Goal: Task Accomplishment & Management: Use online tool/utility

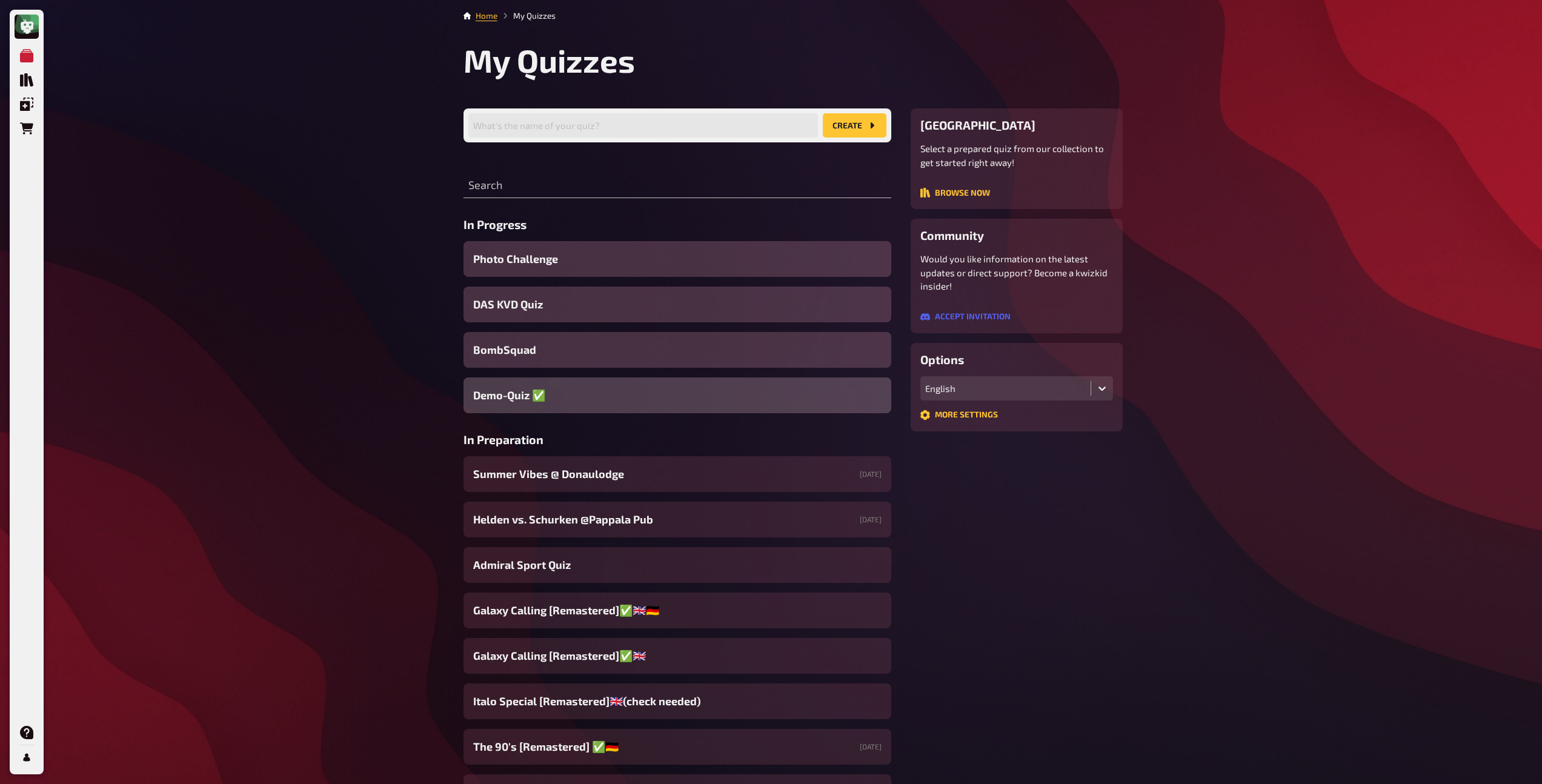
click at [518, 398] on span "Demo-Quiz ✅​" at bounding box center [509, 395] width 72 height 17
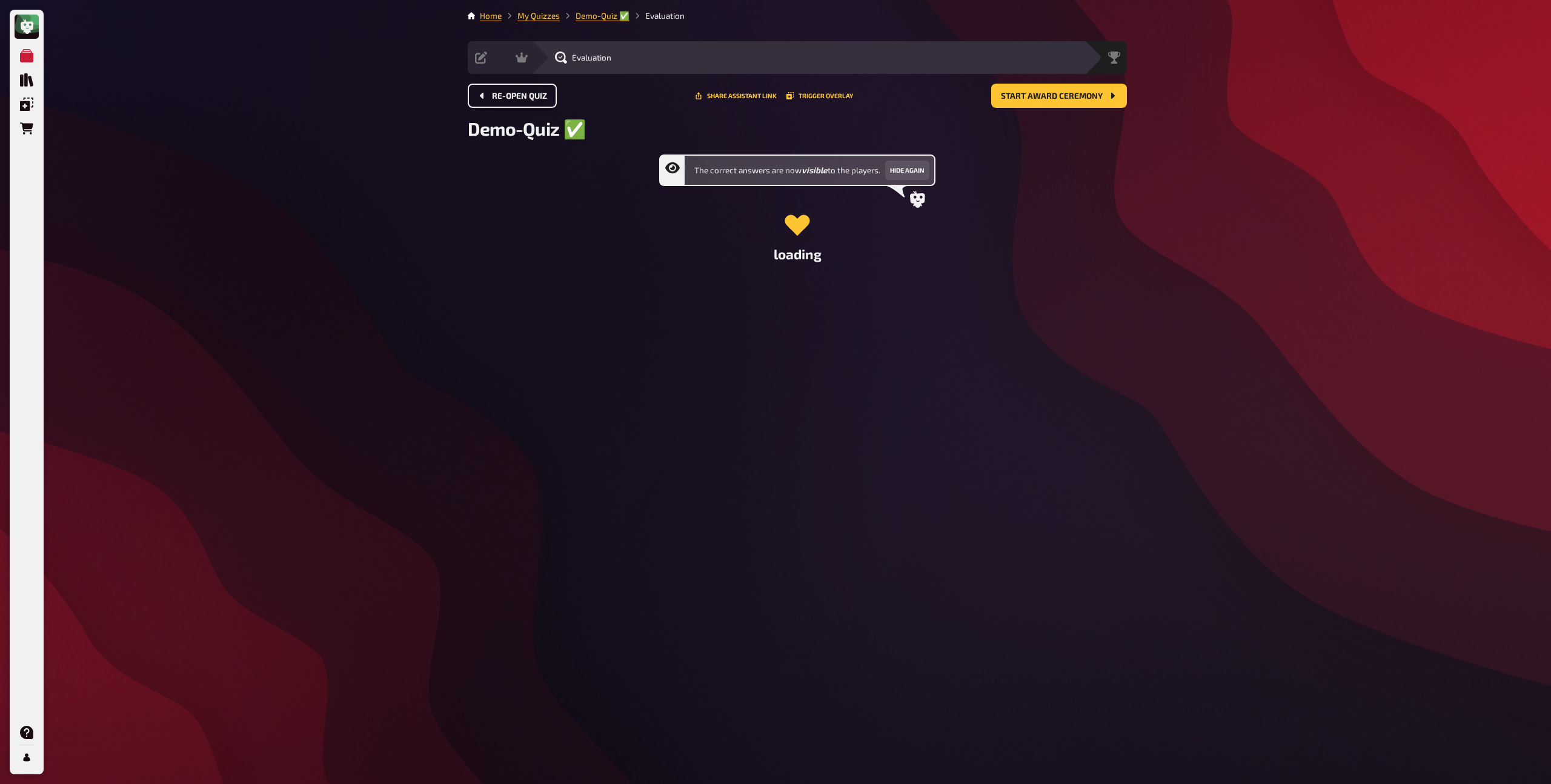
click at [529, 103] on button "Re-open Quiz" at bounding box center [512, 95] width 89 height 24
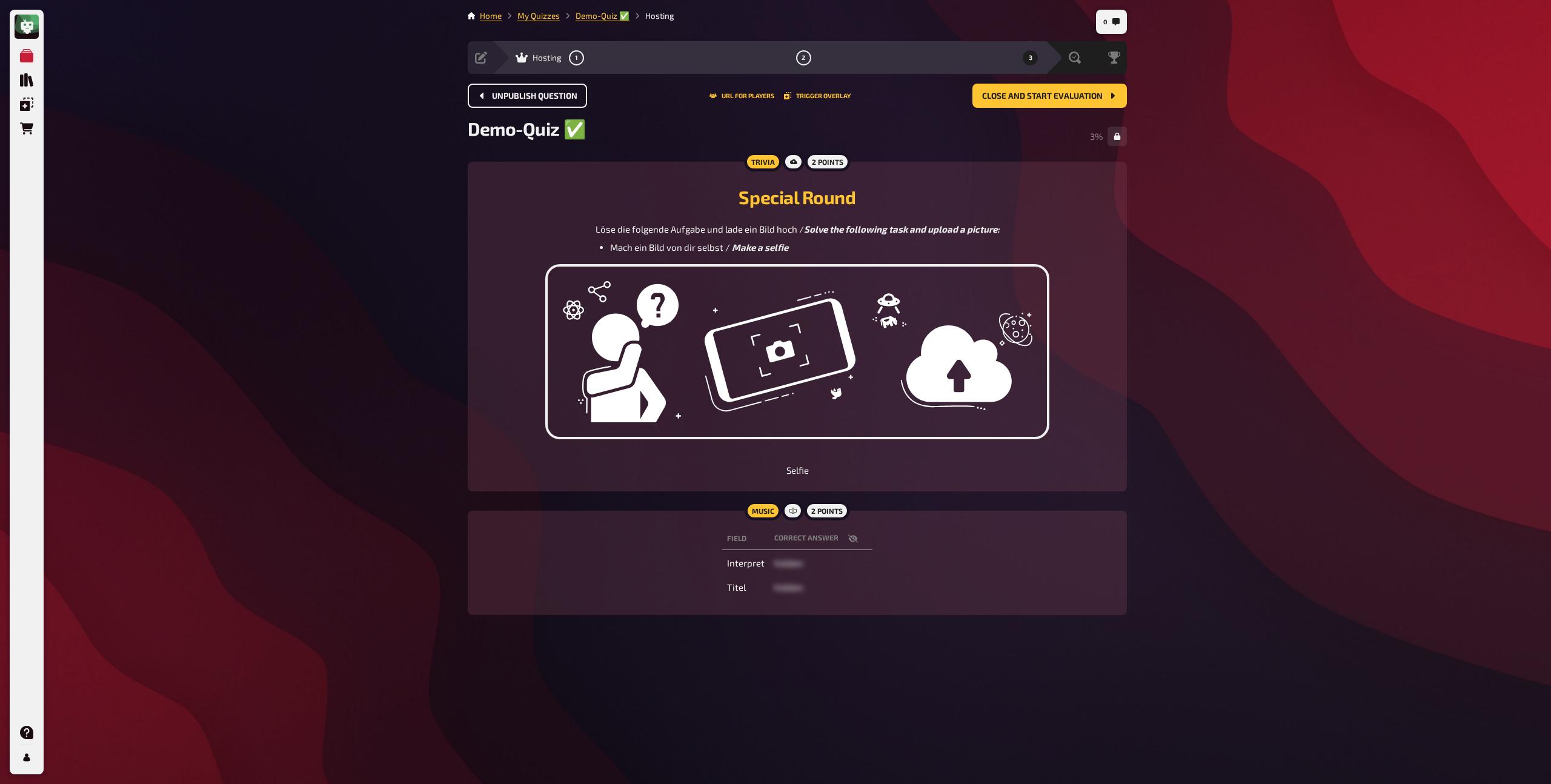
click at [529, 103] on button "Unpublish question" at bounding box center [527, 95] width 119 height 24
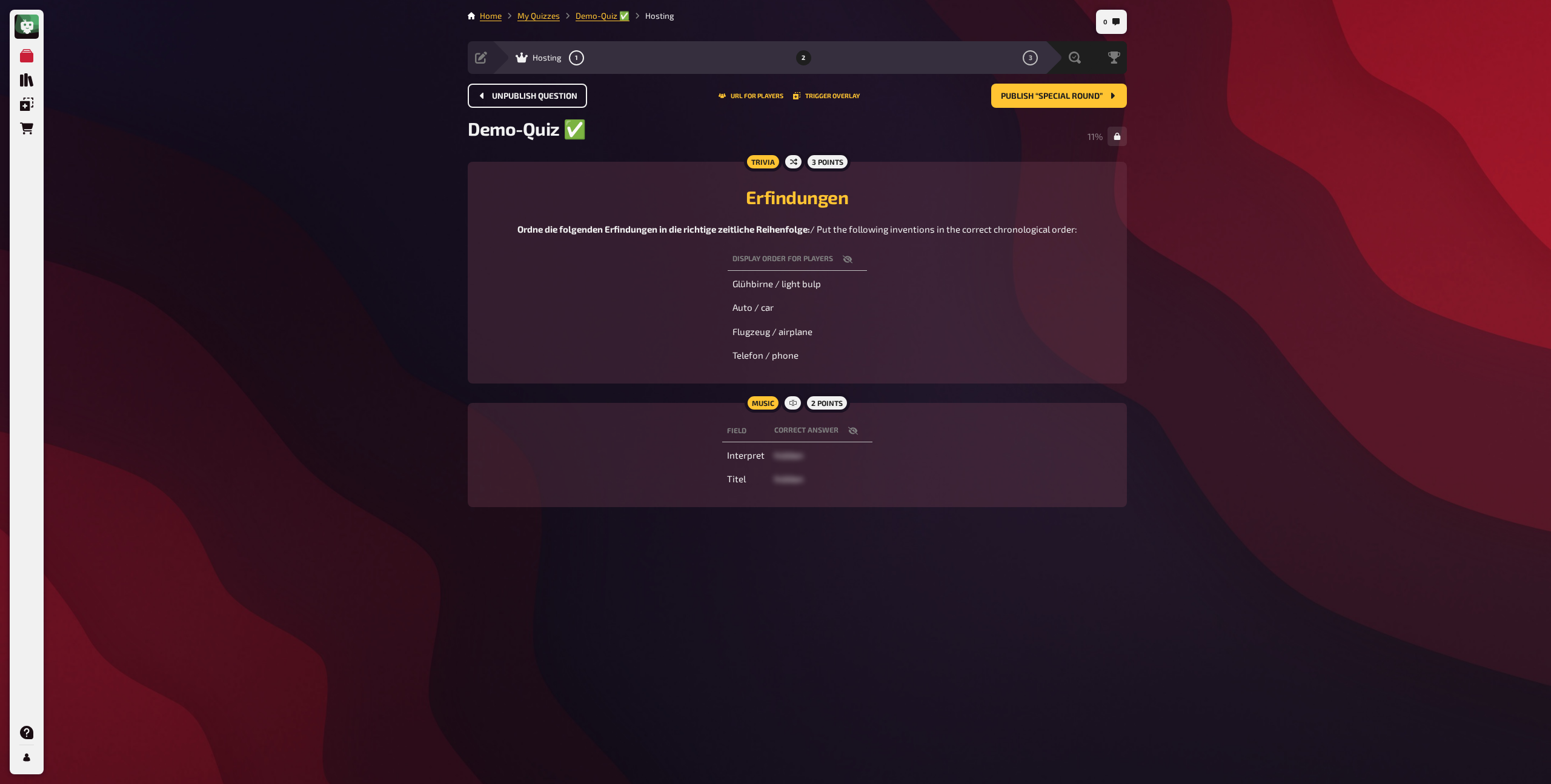
click at [529, 103] on button "Unpublish question" at bounding box center [527, 95] width 119 height 24
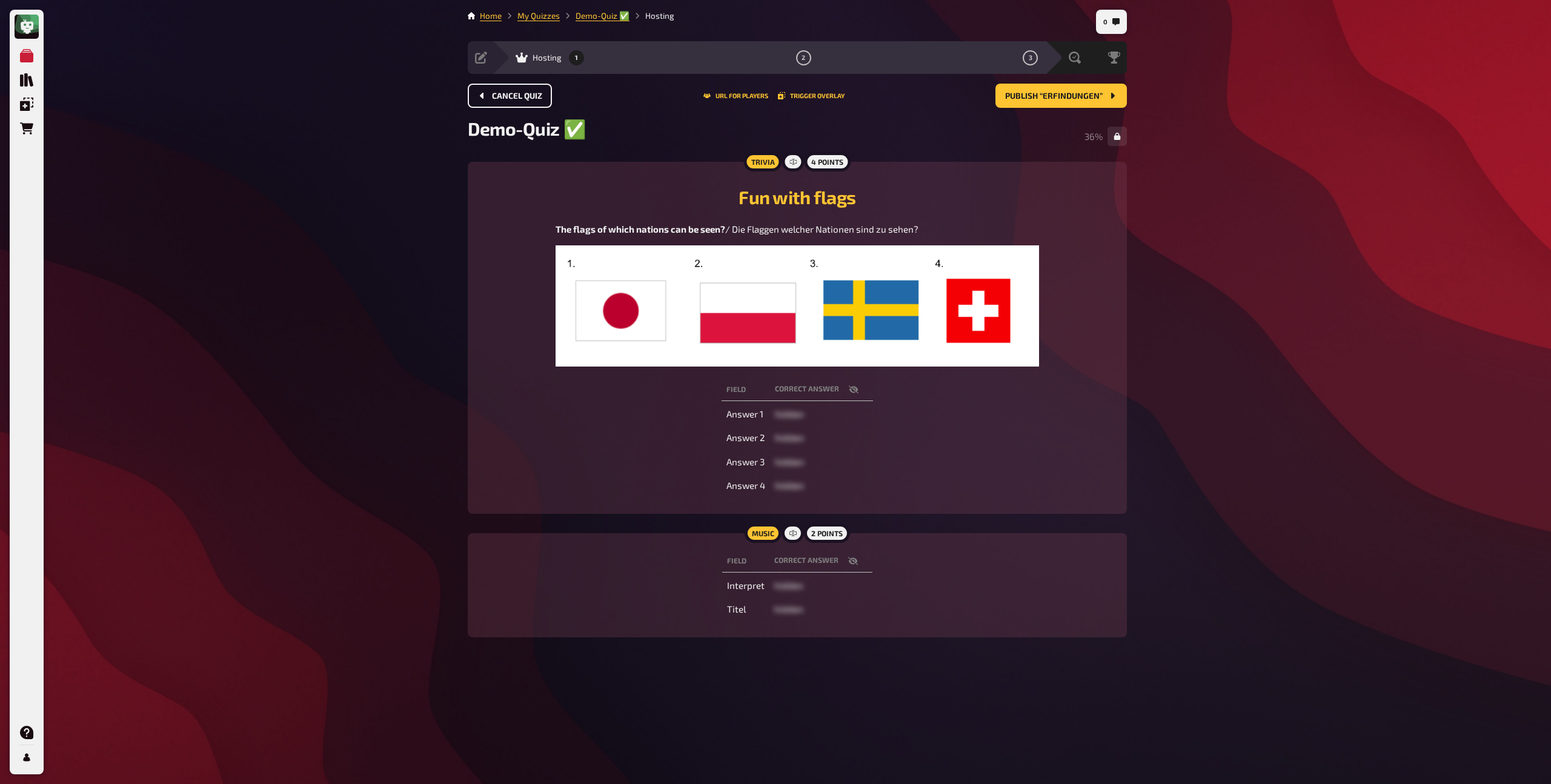
click at [529, 103] on button "Cancel Quiz" at bounding box center [510, 95] width 84 height 24
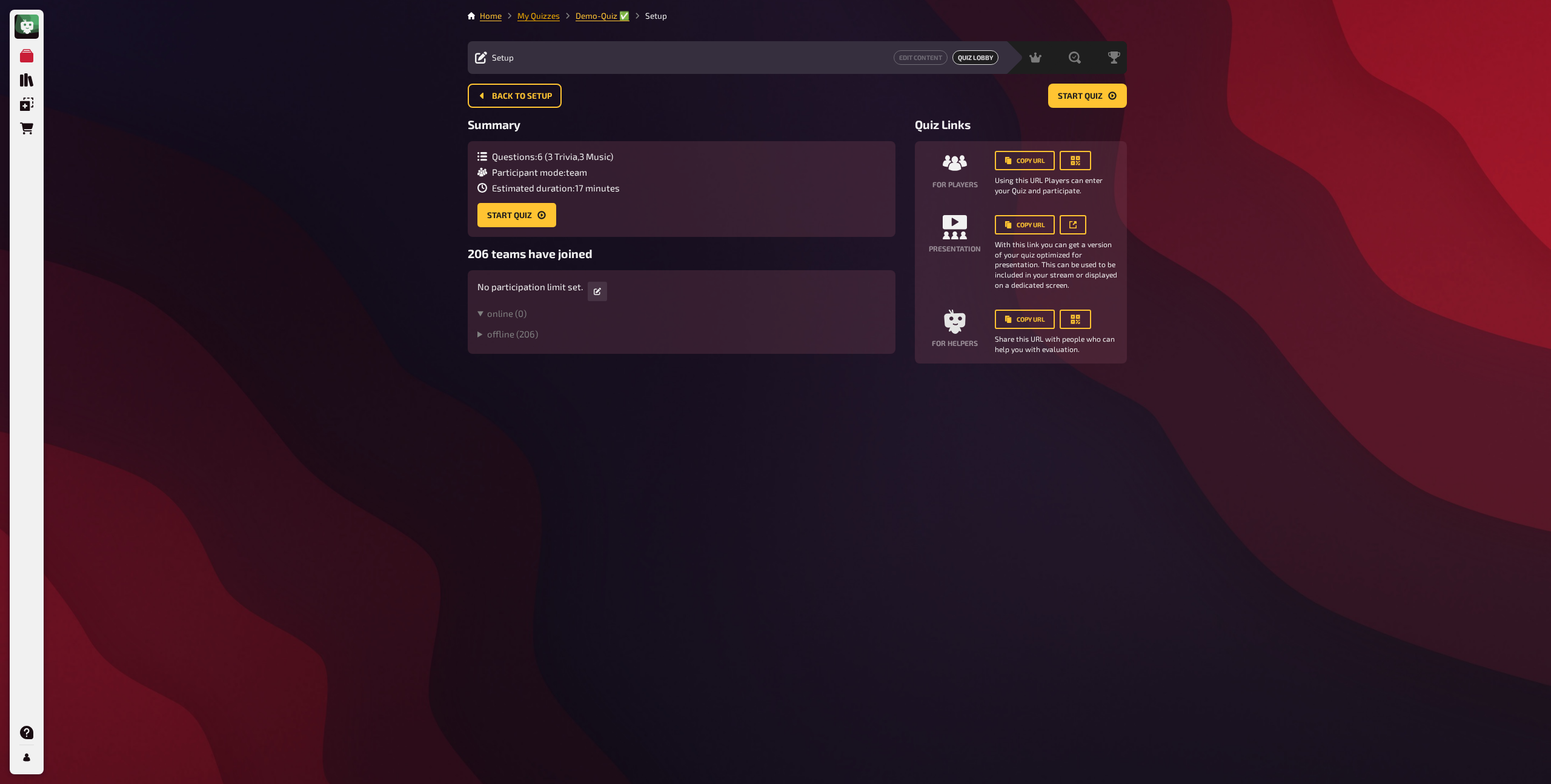
click at [537, 17] on link "My Quizzes" at bounding box center [539, 16] width 43 height 9
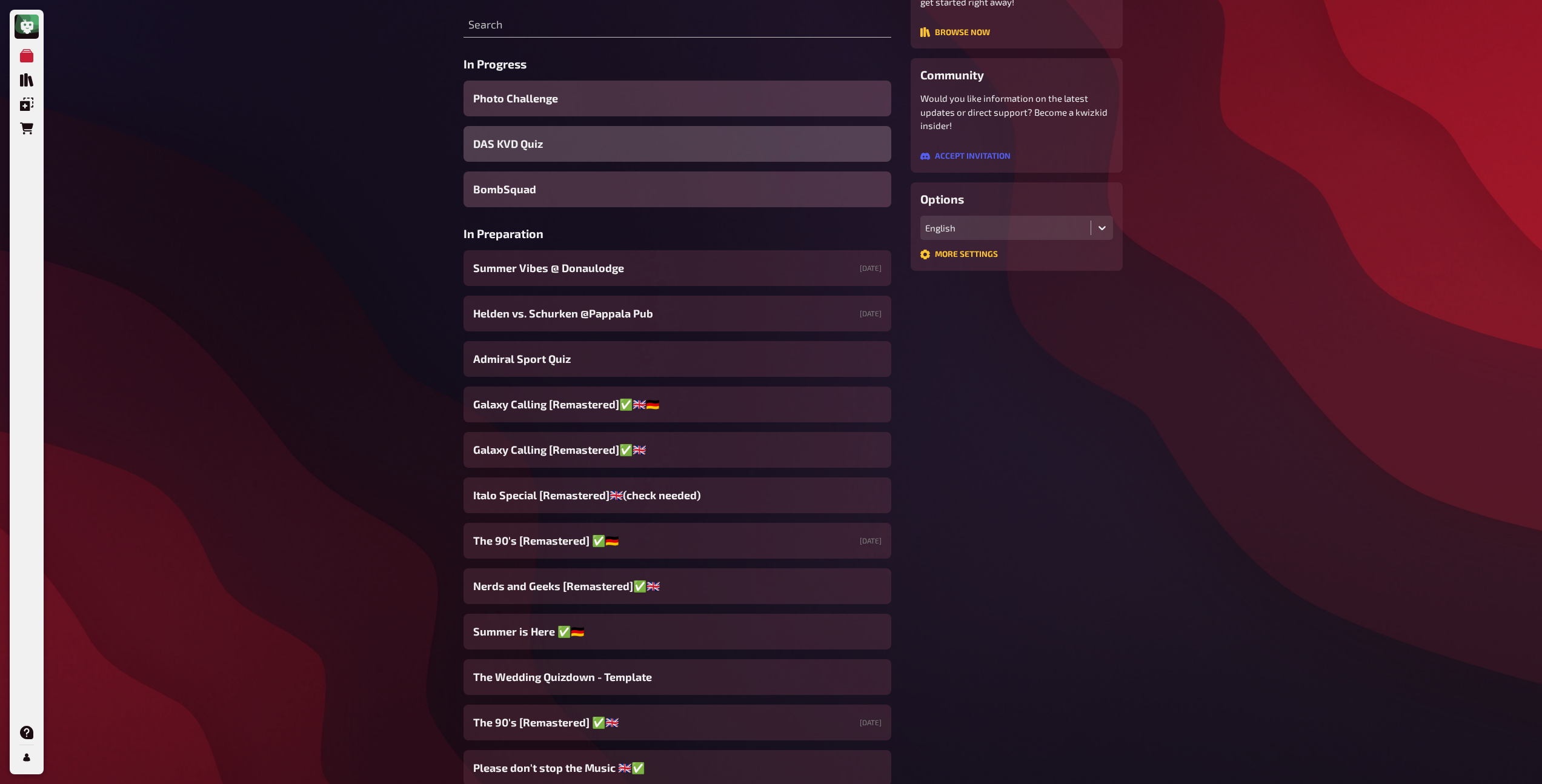
scroll to position [211, 0]
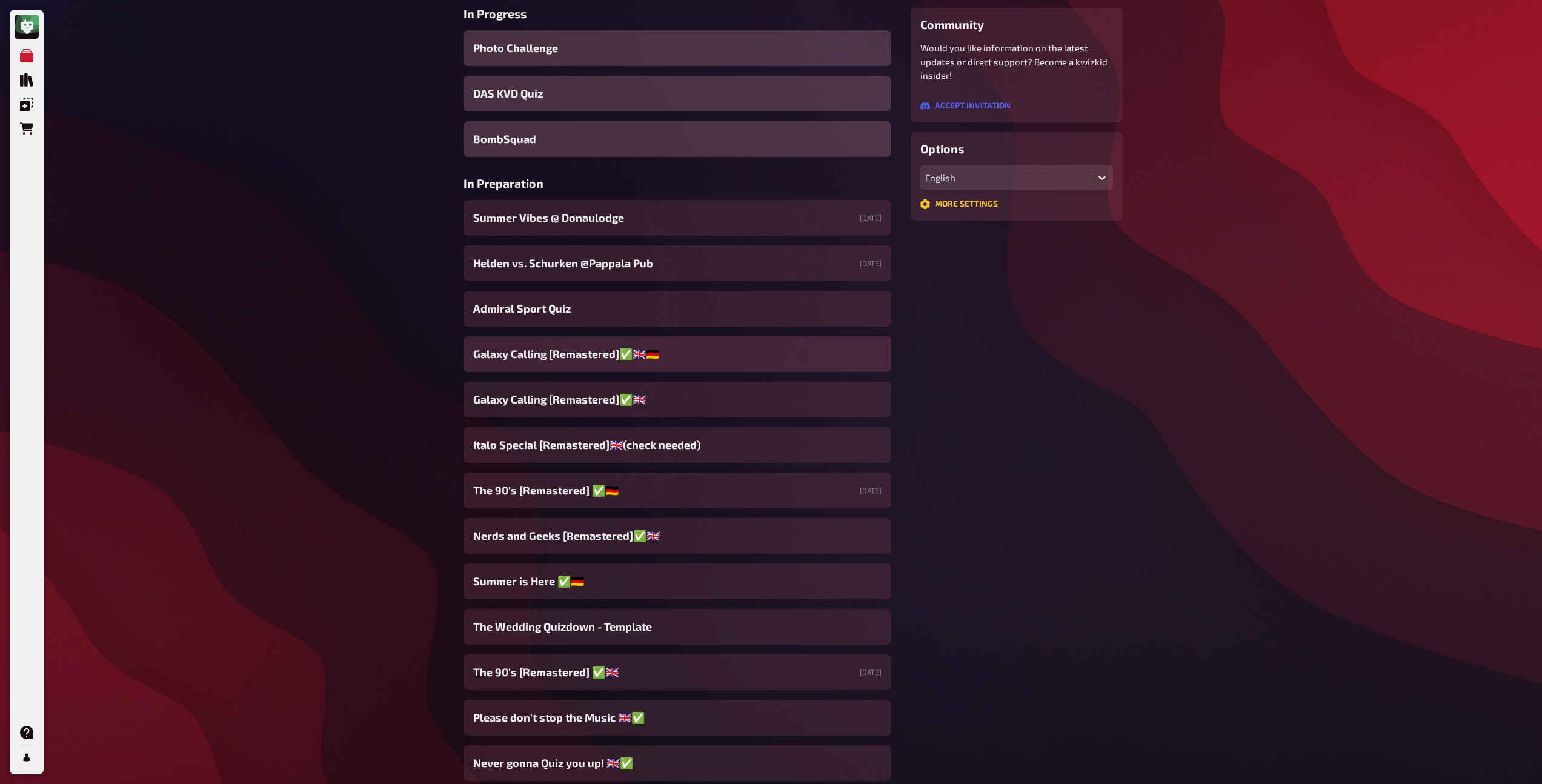
click at [565, 354] on span "Galaxy Calling [Remastered]✅​🇬🇧🇩🇪" at bounding box center [566, 354] width 186 height 17
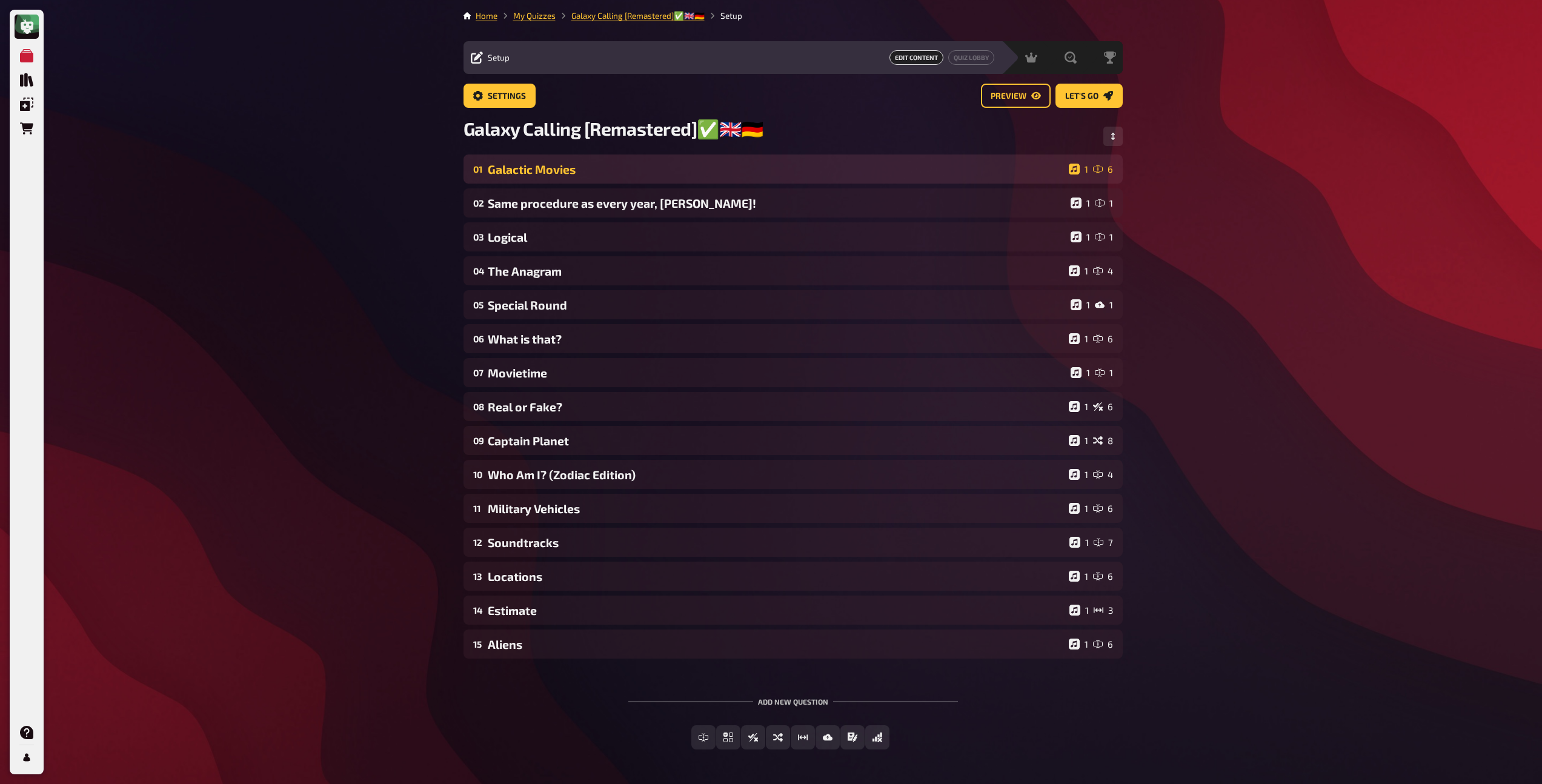
click at [581, 174] on div "Galactic Movies" at bounding box center [775, 170] width 576 height 14
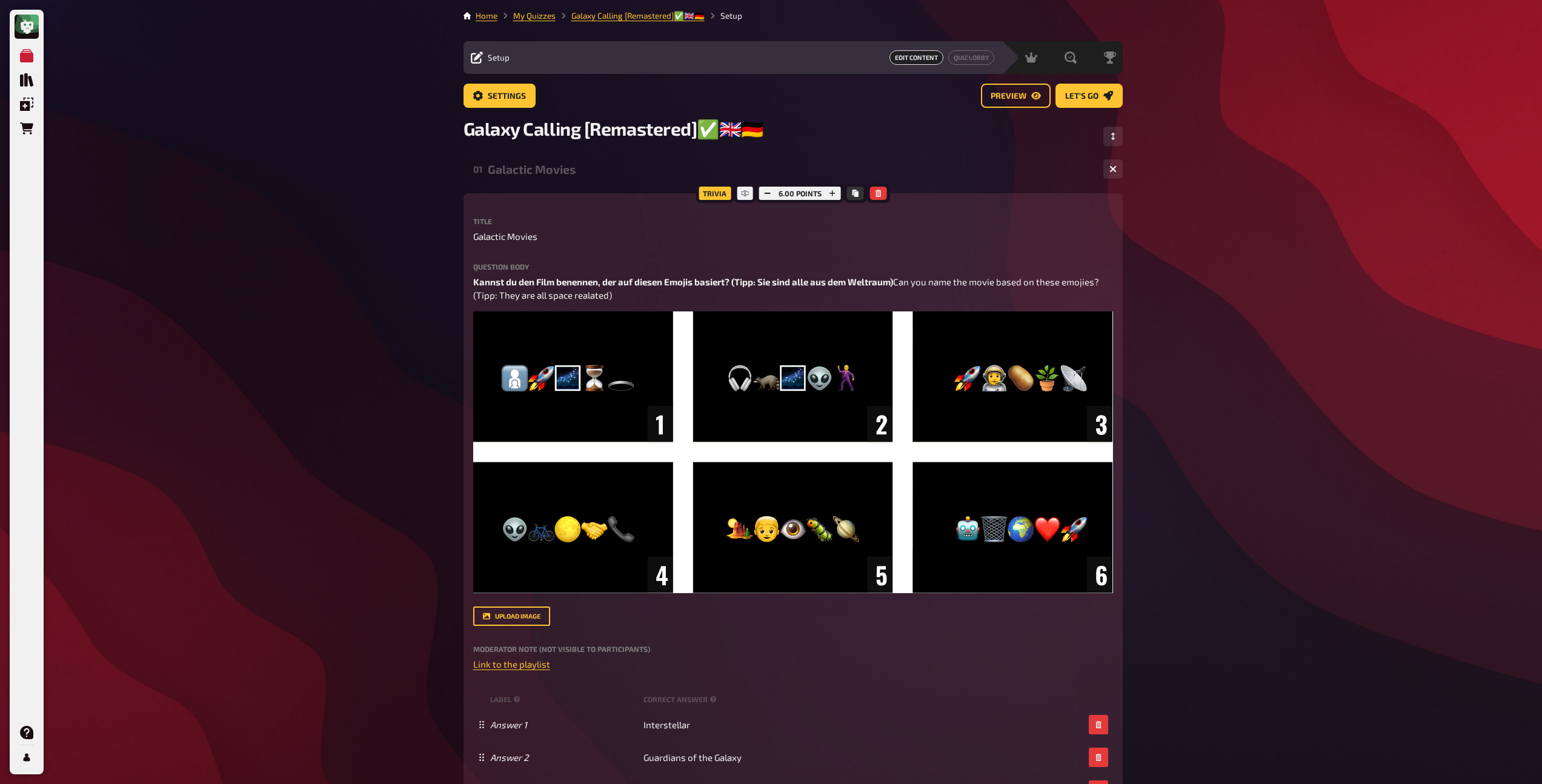
click at [581, 174] on div "Galactic Movies" at bounding box center [790, 170] width 606 height 14
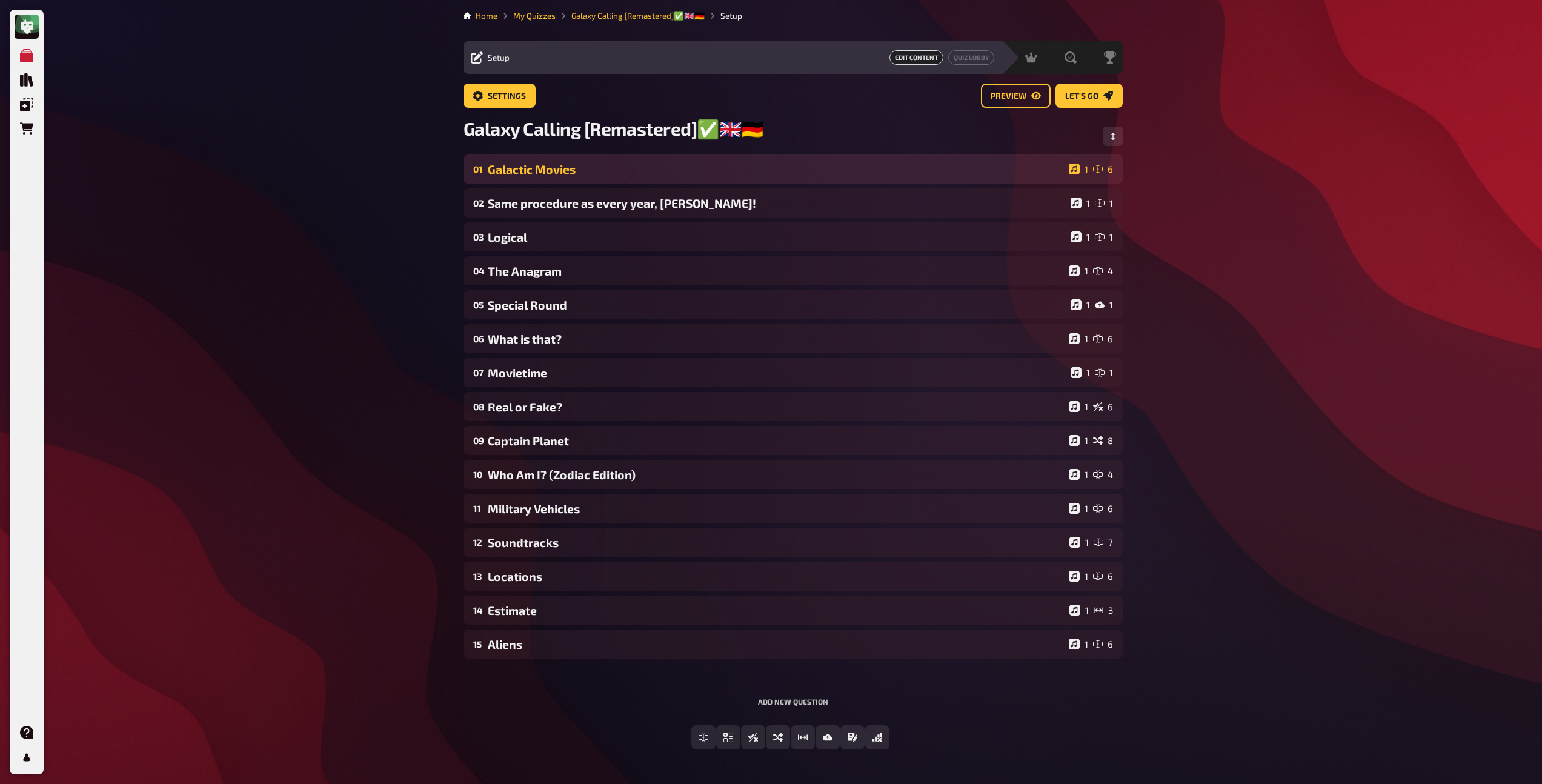
click at [581, 174] on div "Galactic Movies" at bounding box center [775, 170] width 576 height 14
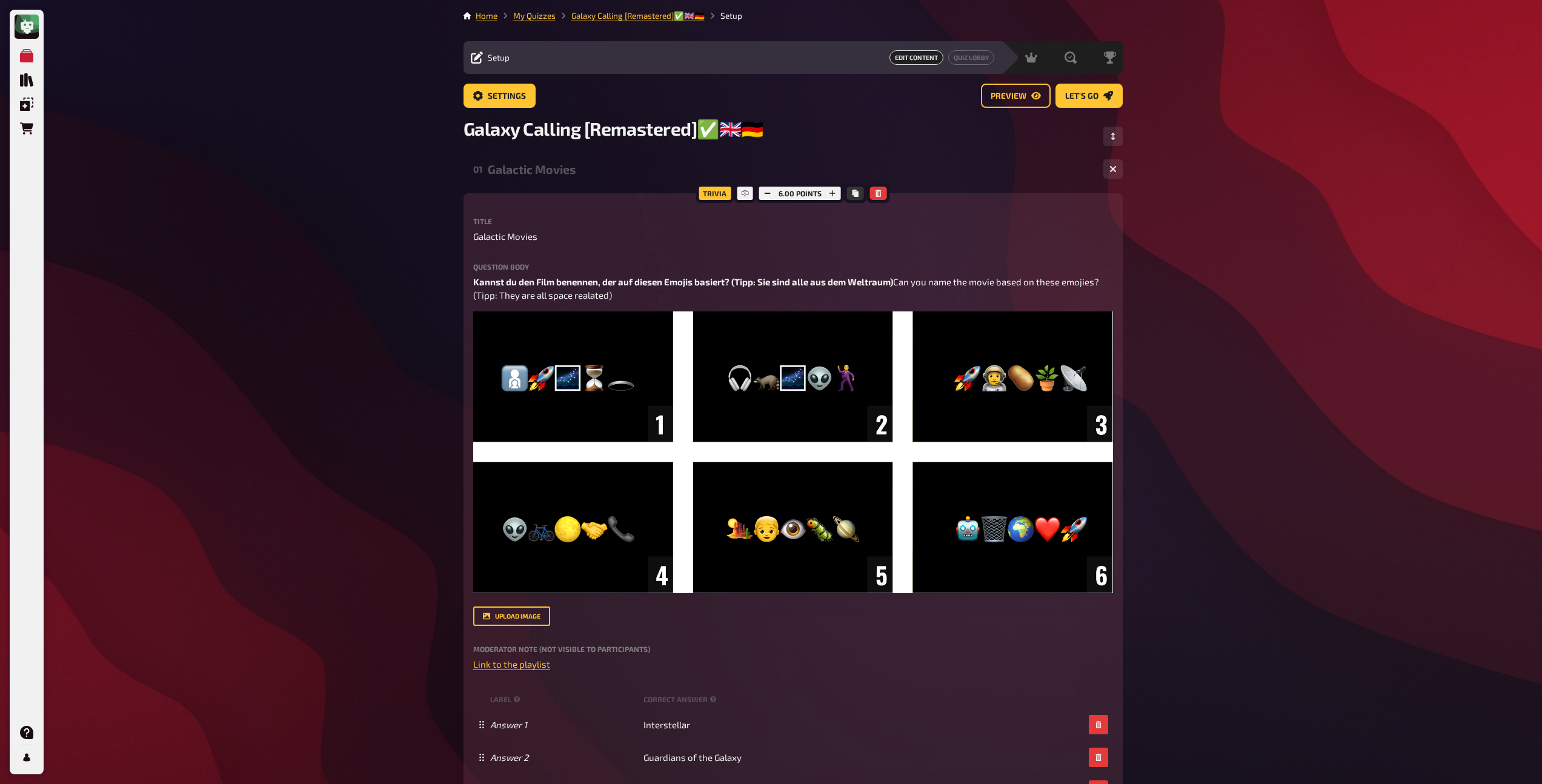
click at [572, 173] on div "Galactic Movies" at bounding box center [790, 170] width 606 height 14
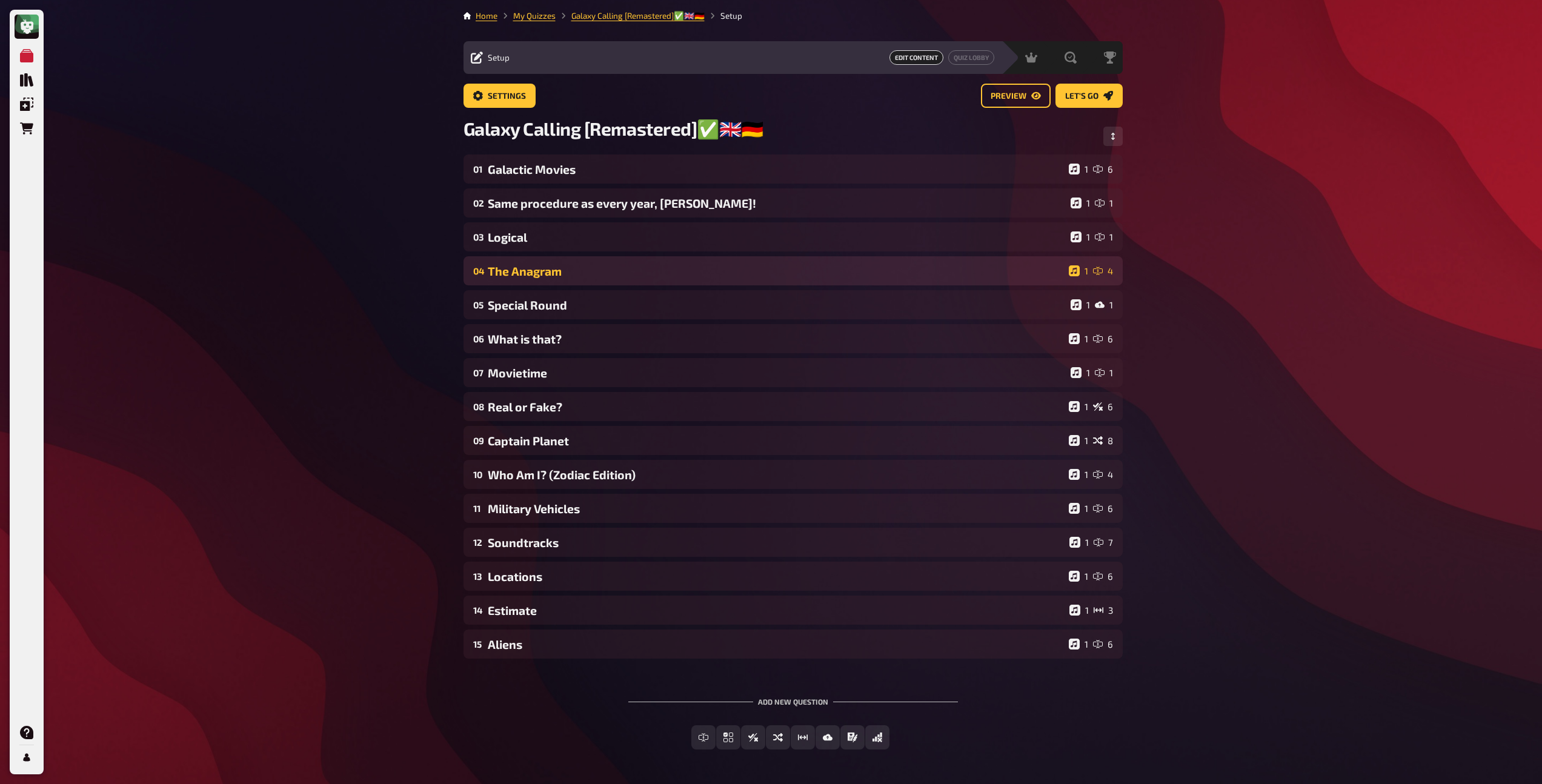
click at [558, 275] on div "The Anagram" at bounding box center [775, 271] width 576 height 14
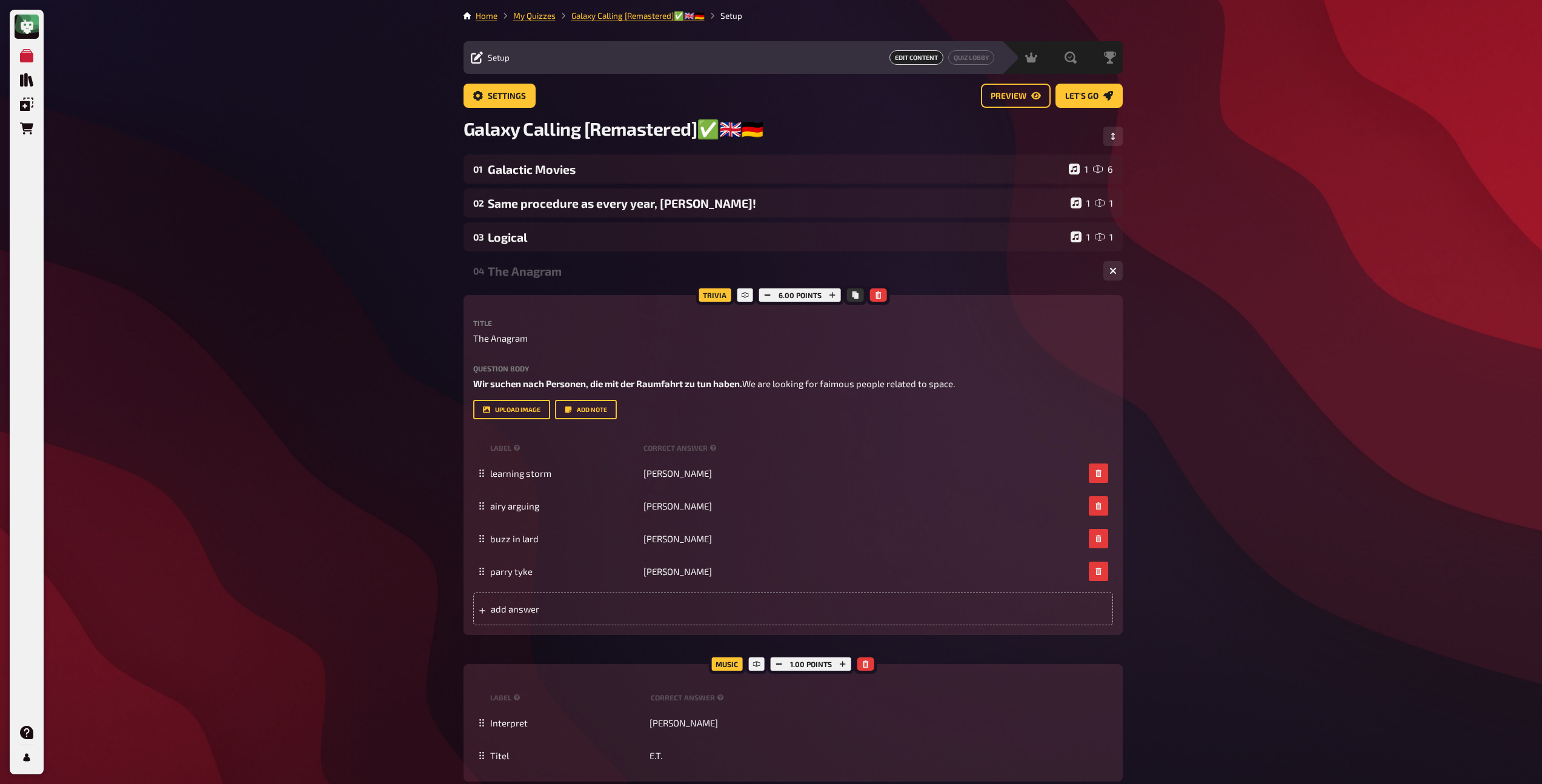
click at [558, 275] on div "The Anagram" at bounding box center [790, 271] width 606 height 14
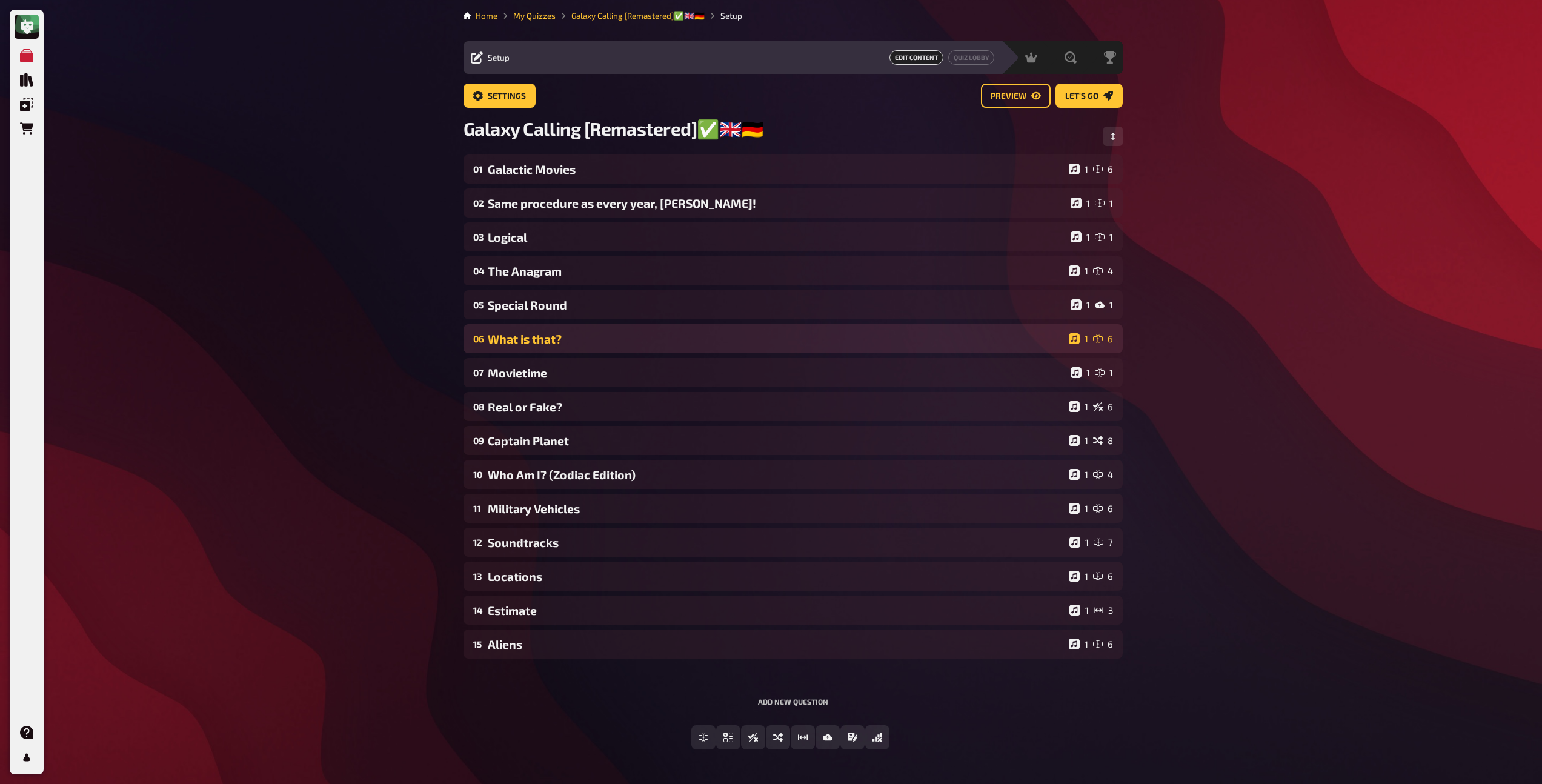
click at [550, 347] on div "06 What is that? 1 6" at bounding box center [793, 338] width 659 height 29
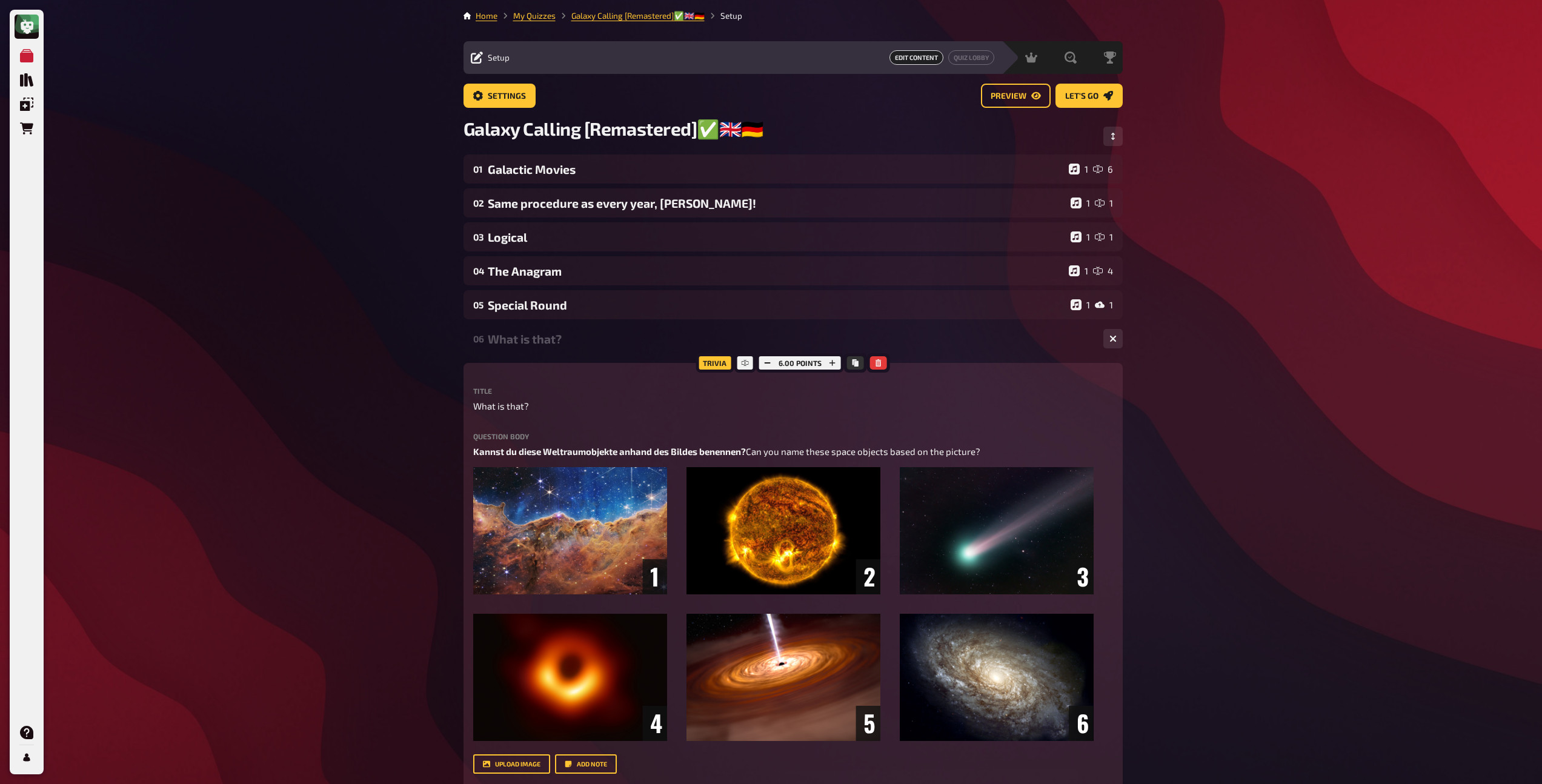
click at [551, 344] on div "What is that?" at bounding box center [790, 339] width 606 height 14
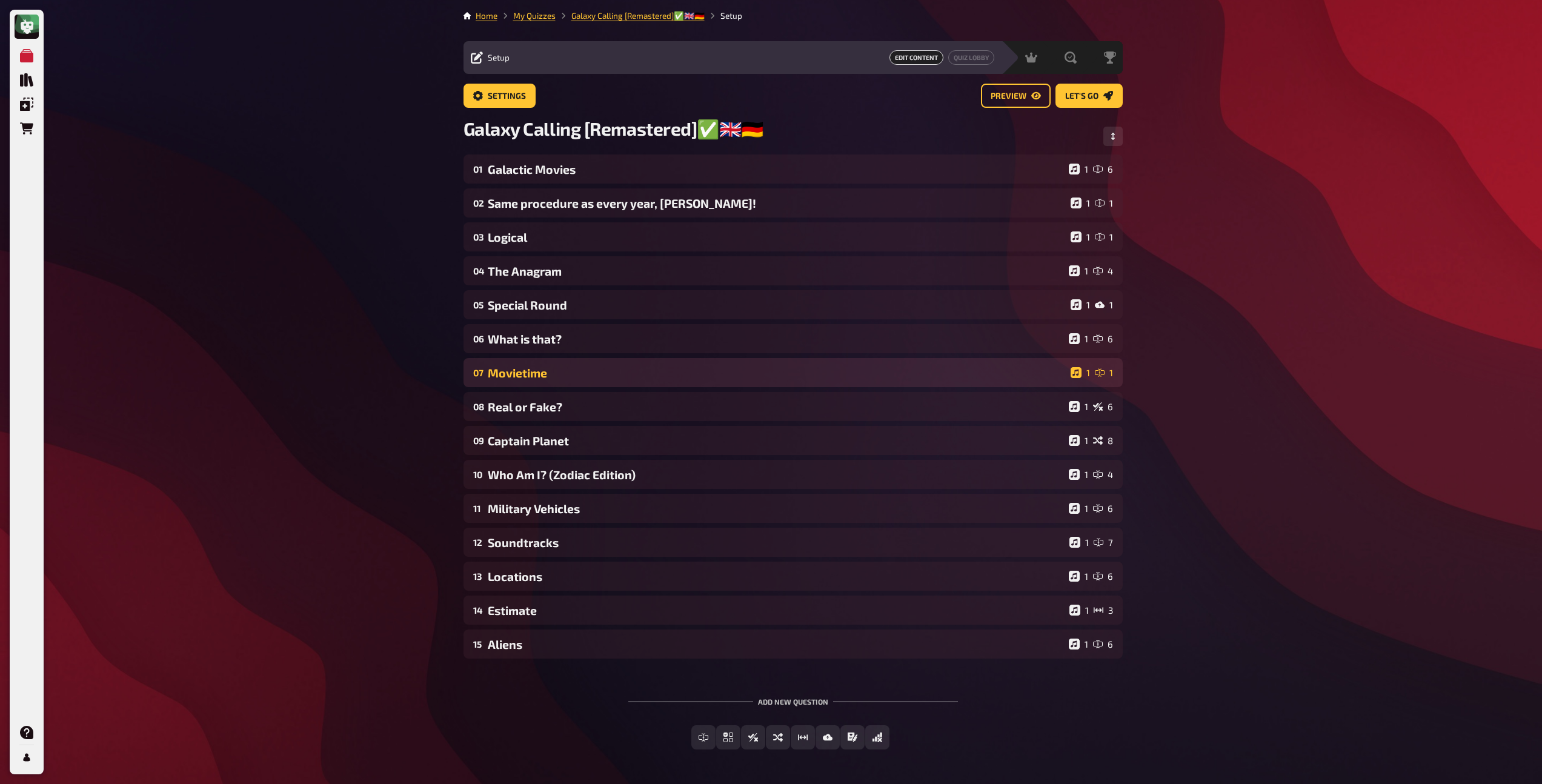
click at [553, 386] on div "07 Movietime 1 1" at bounding box center [793, 372] width 659 height 29
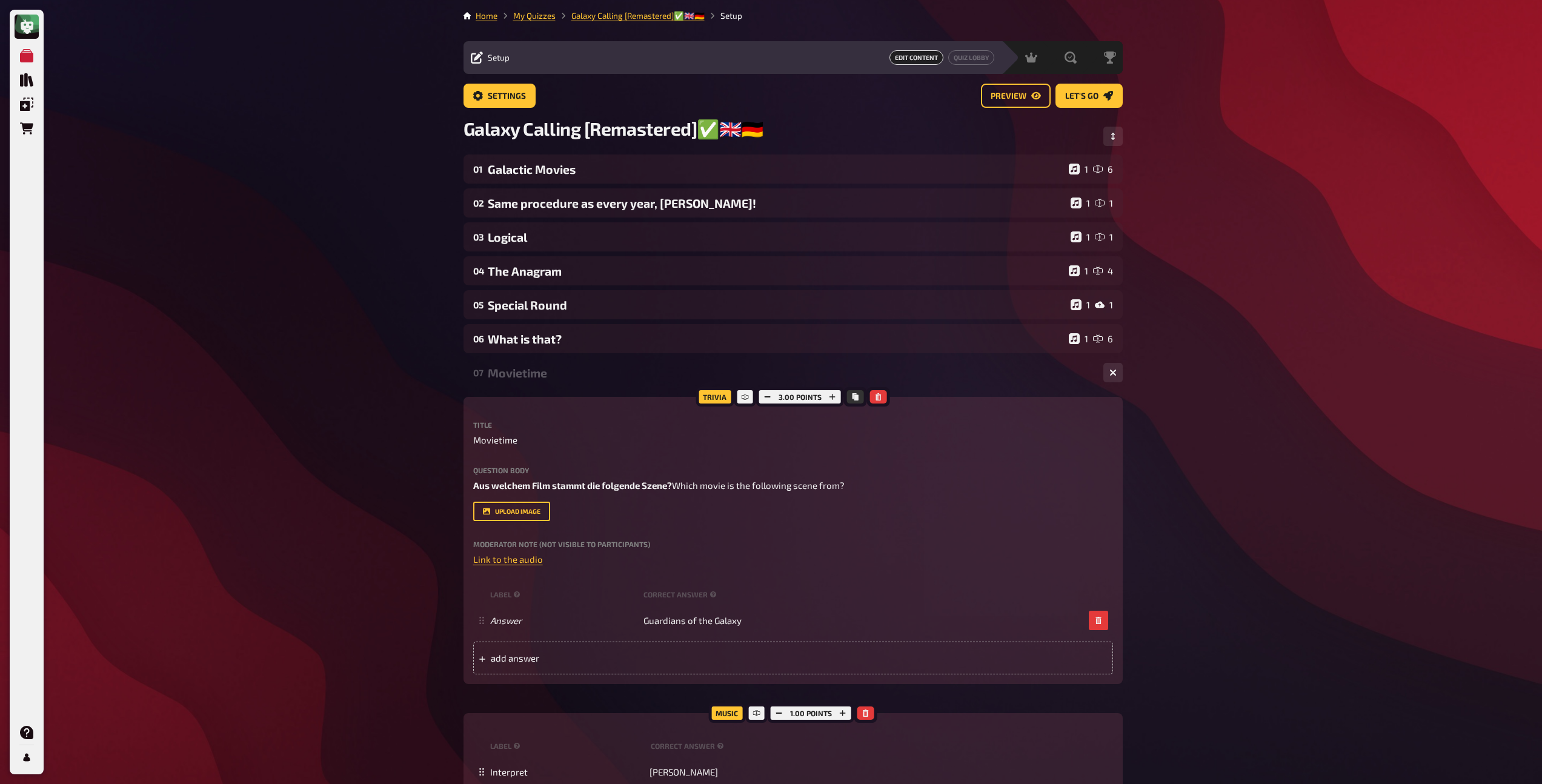
click at [550, 378] on div "Movietime" at bounding box center [790, 373] width 606 height 14
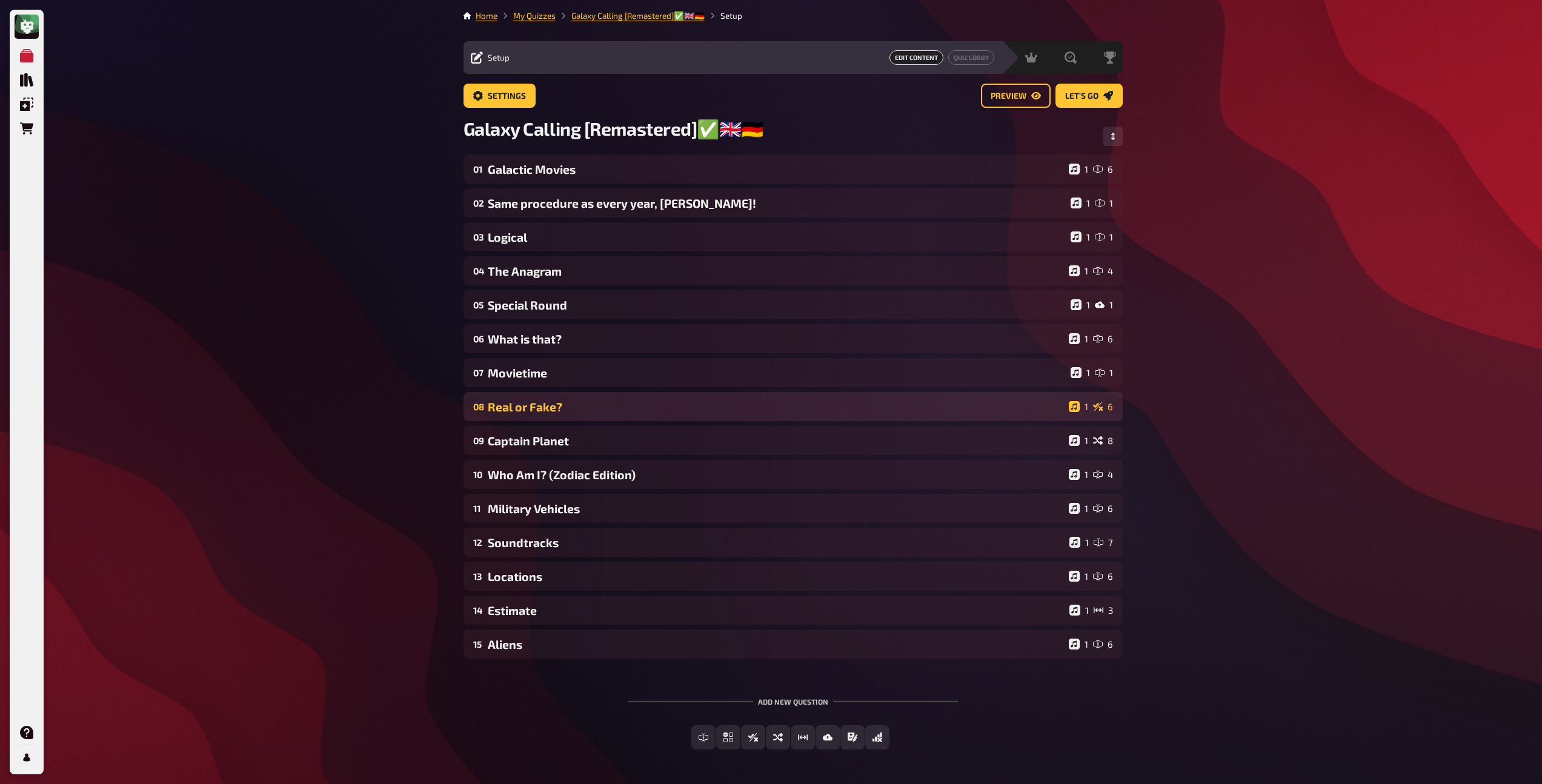
click at [547, 411] on div "Real or Fake?" at bounding box center [775, 407] width 576 height 14
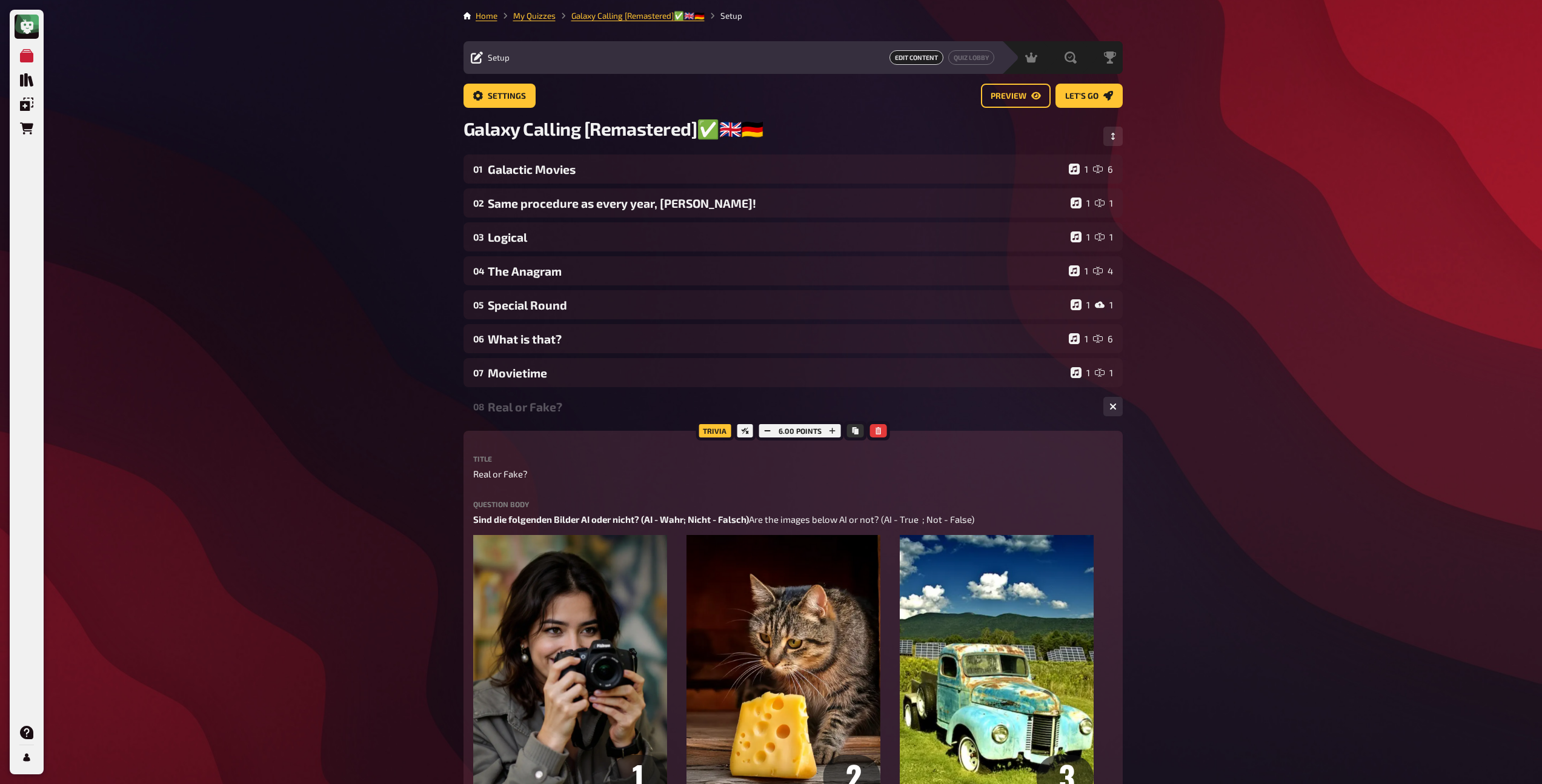
click at [547, 411] on div "Real or Fake?" at bounding box center [790, 407] width 606 height 14
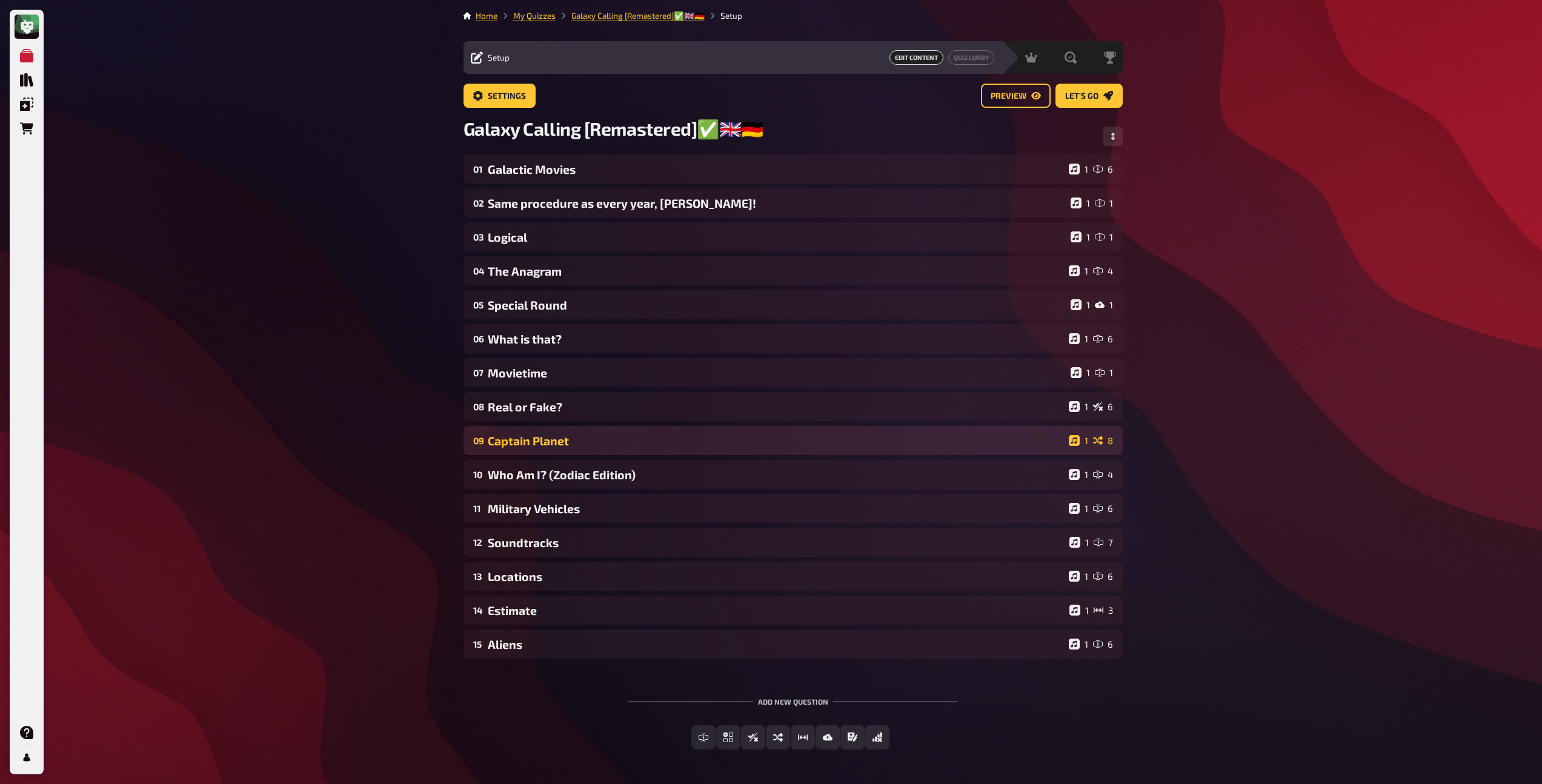
click at [551, 445] on div "Captain Planet" at bounding box center [775, 441] width 576 height 14
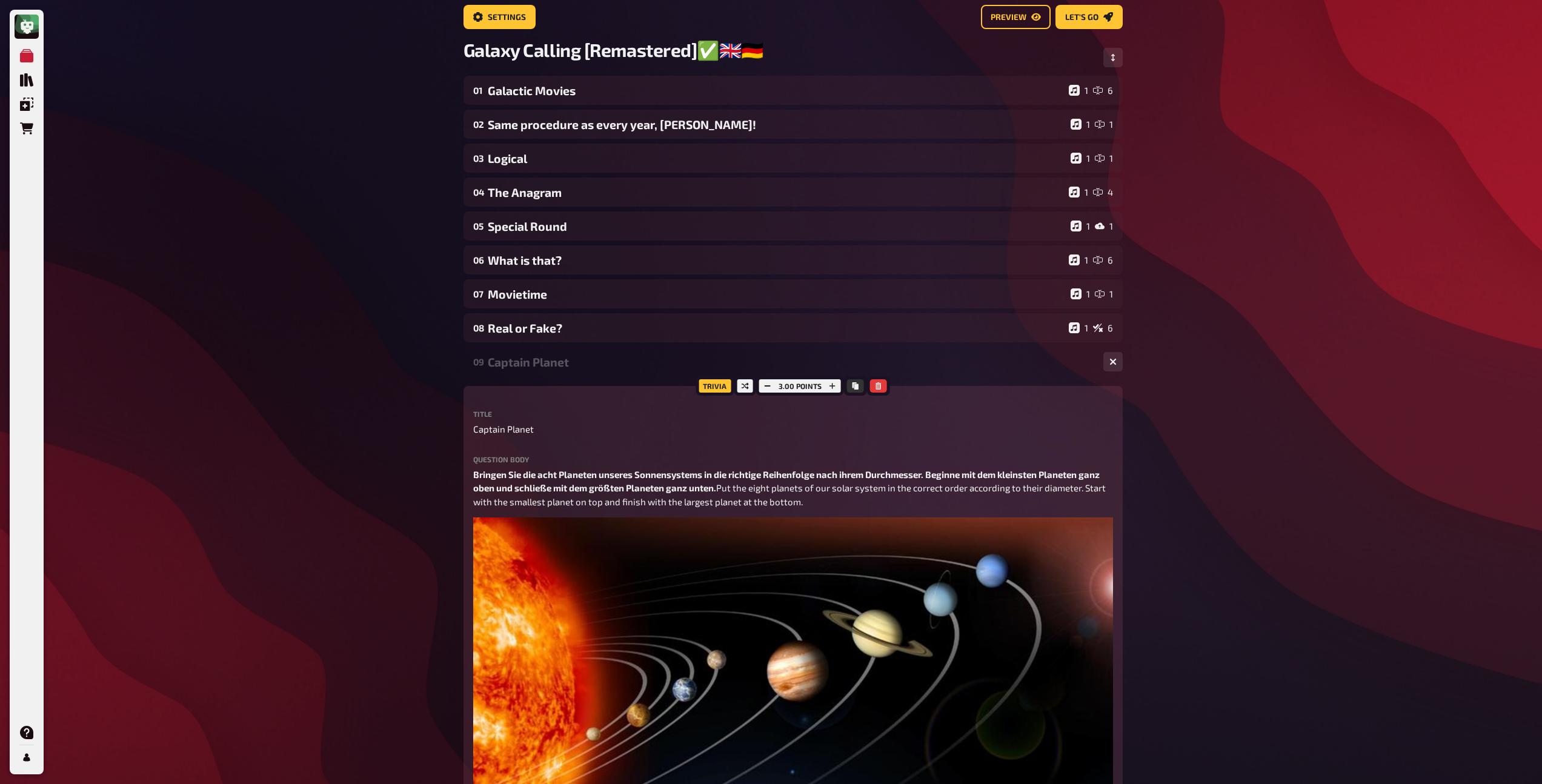
scroll to position [69, 0]
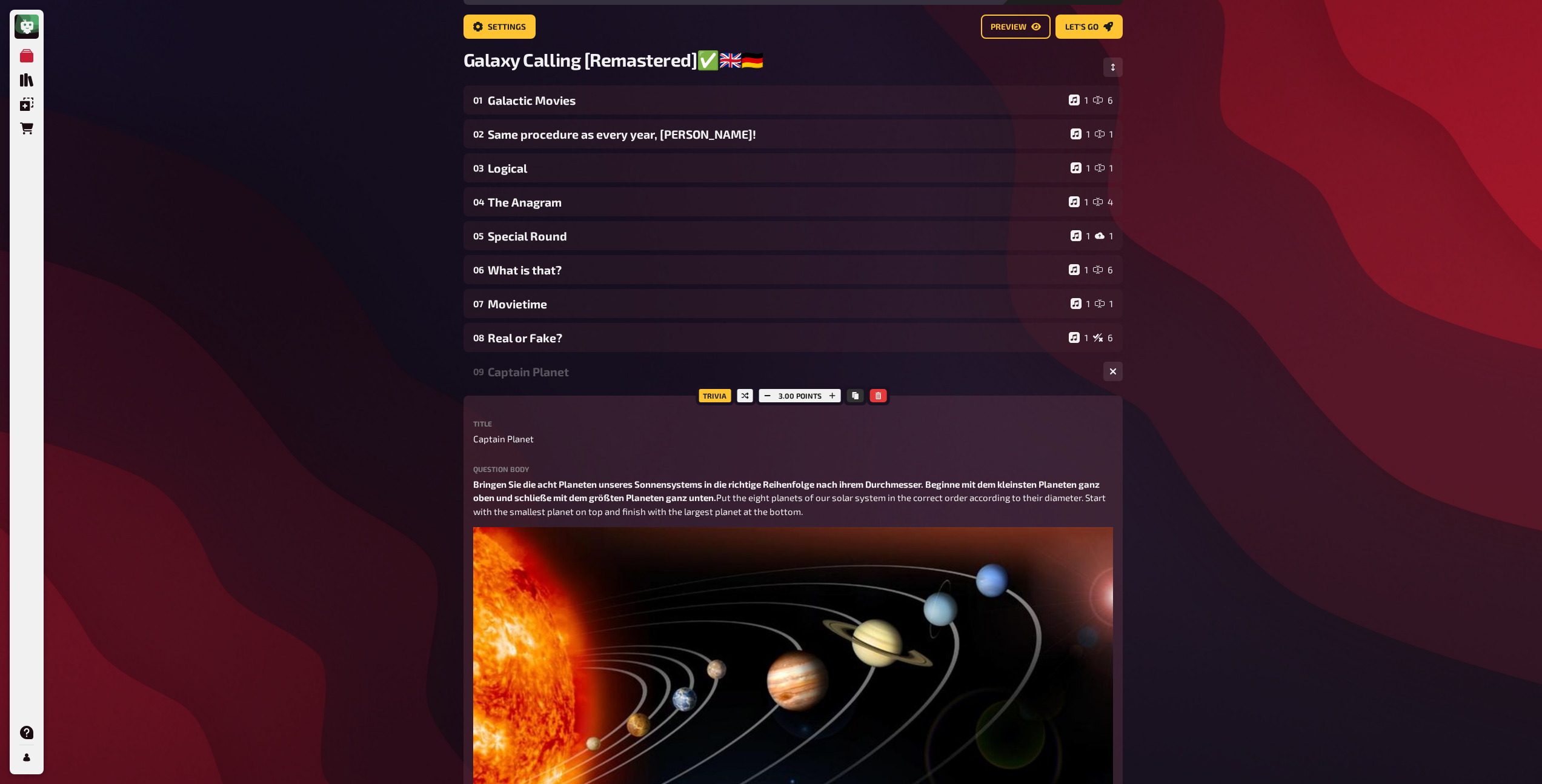
click at [554, 379] on div "Captain Planet" at bounding box center [790, 371] width 606 height 14
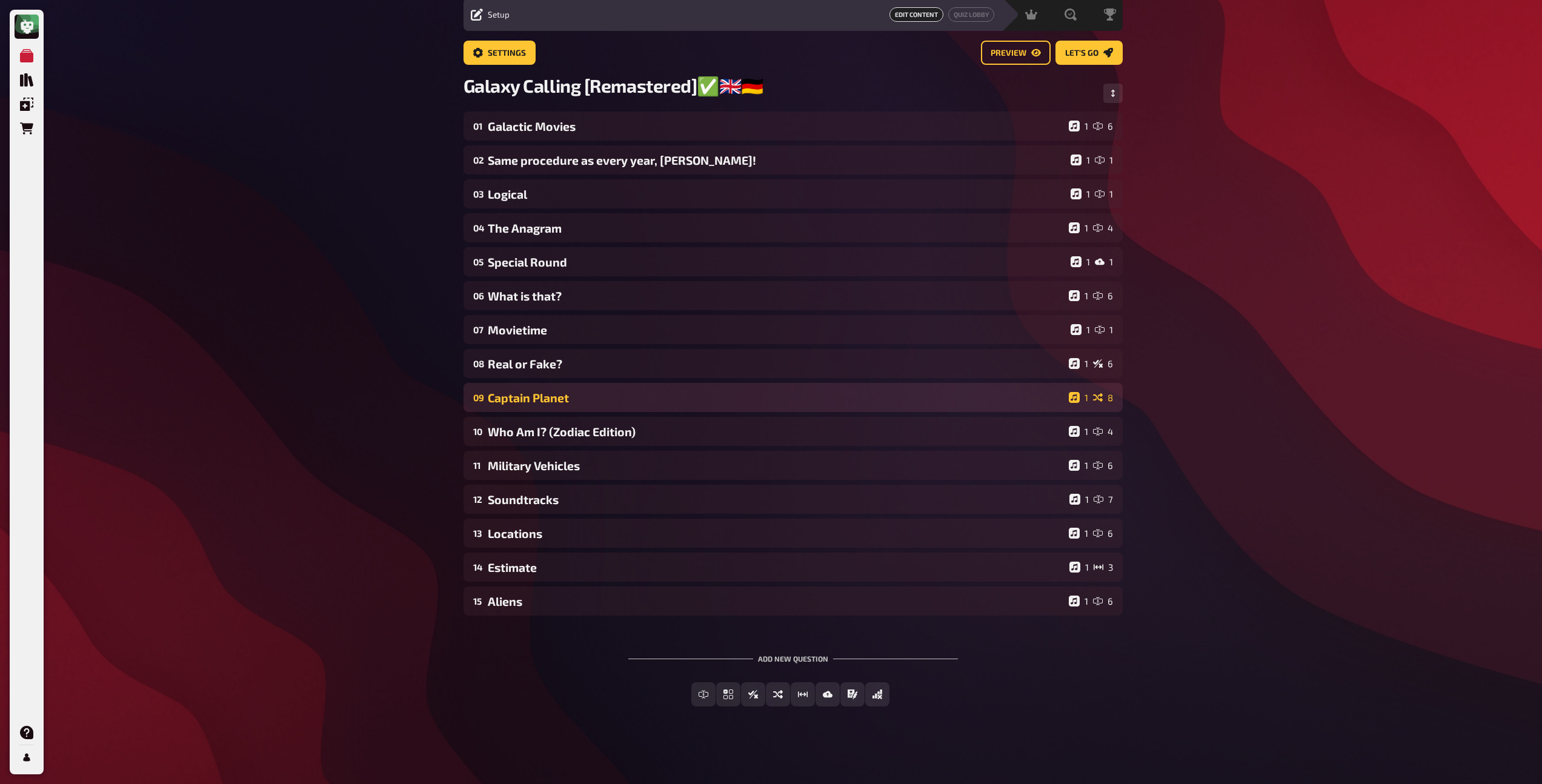
scroll to position [44, 0]
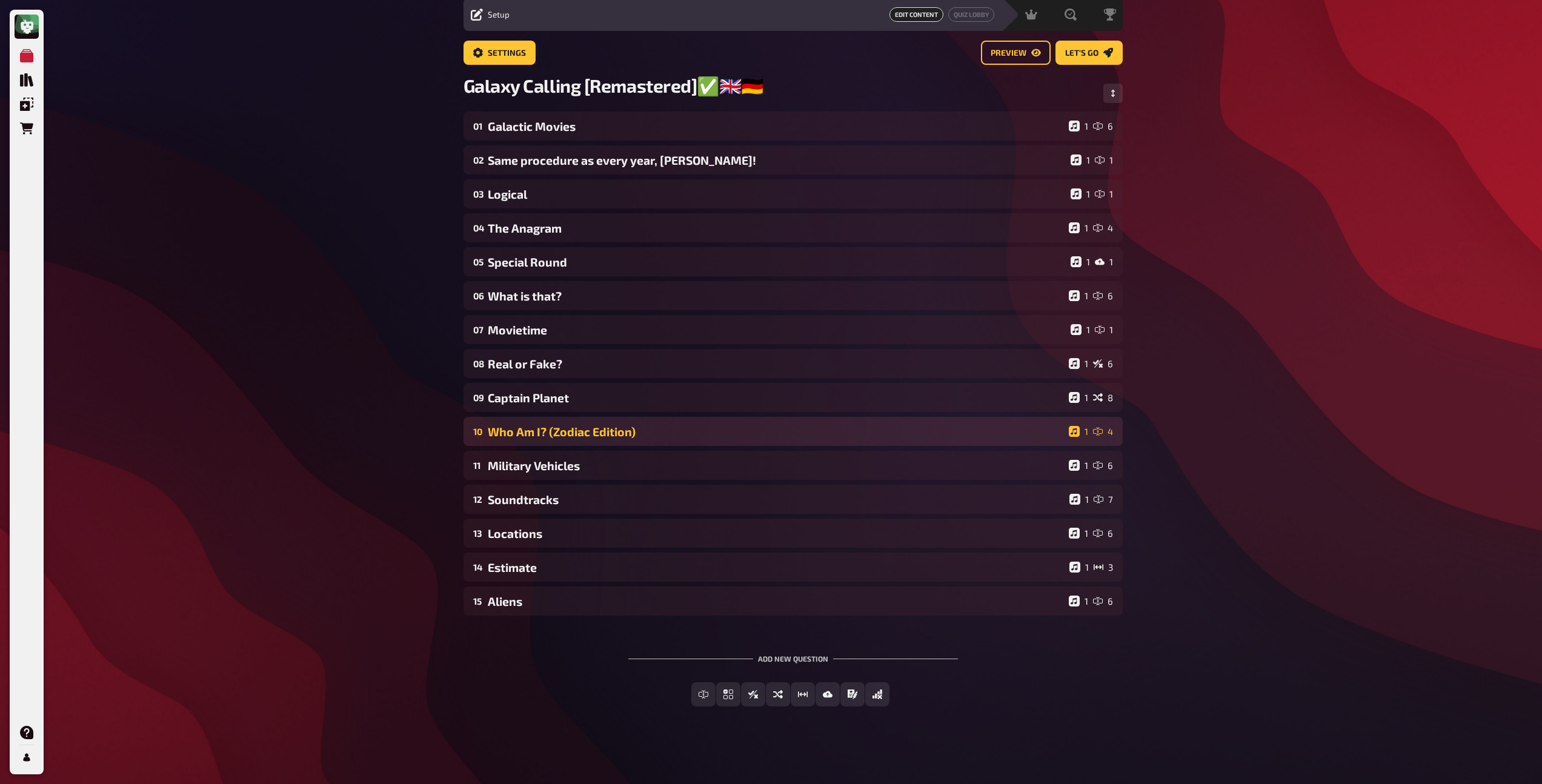
click at [554, 435] on div "Who Am I? (Zodiac Edition)" at bounding box center [775, 431] width 576 height 14
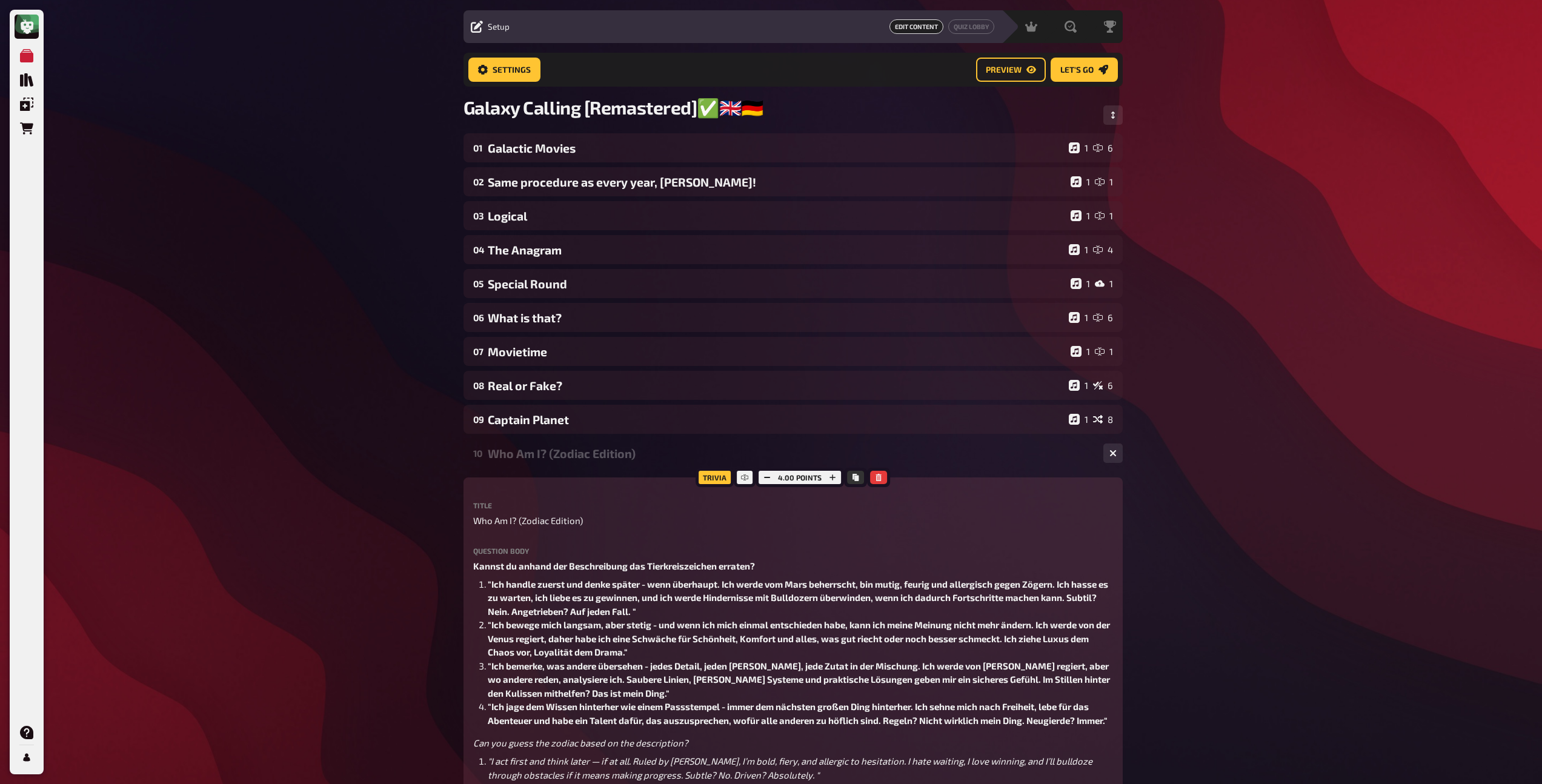
scroll to position [19, 0]
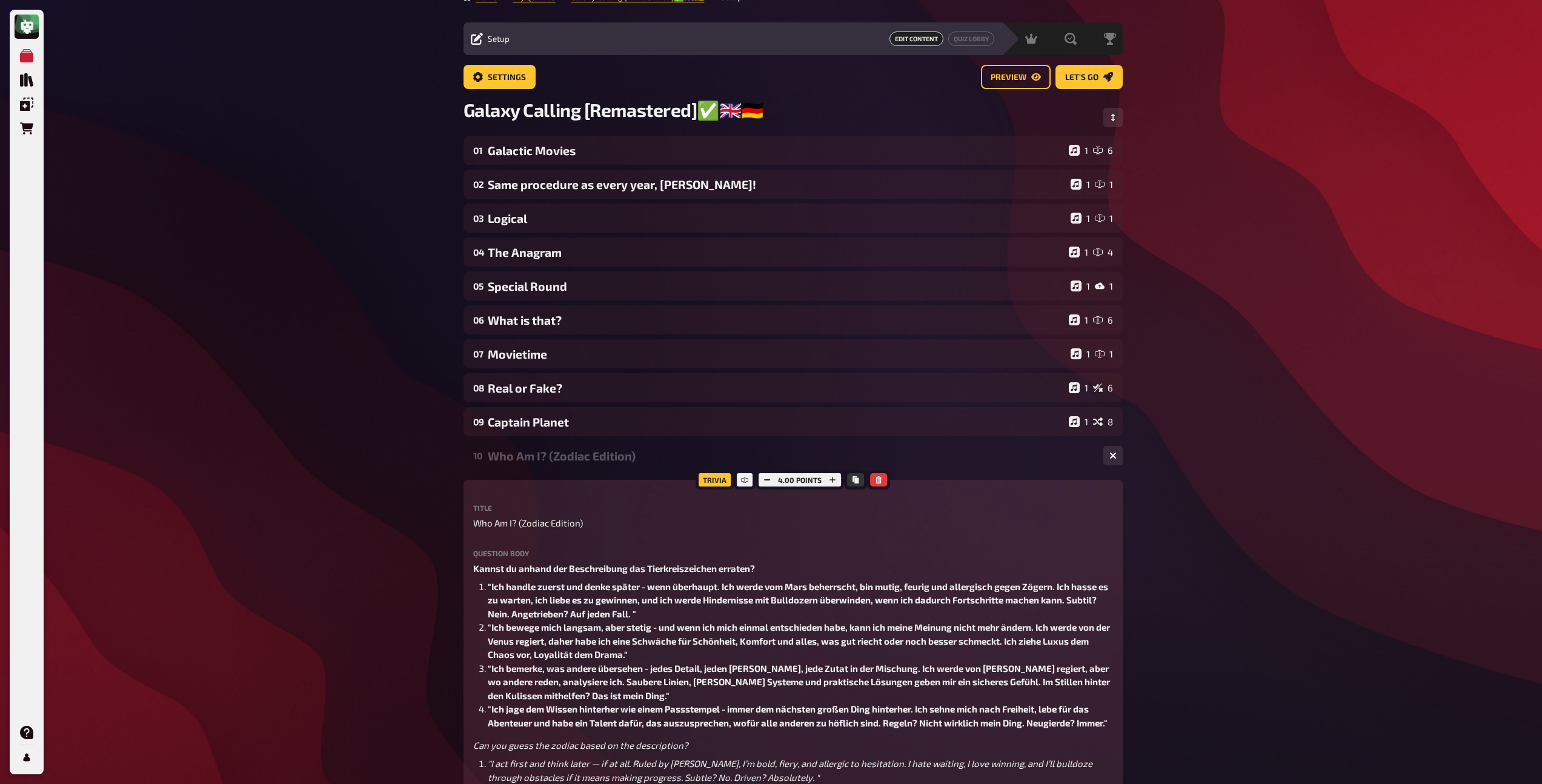
click at [547, 452] on div "Who Am I? (Zodiac Edition)" at bounding box center [790, 456] width 606 height 14
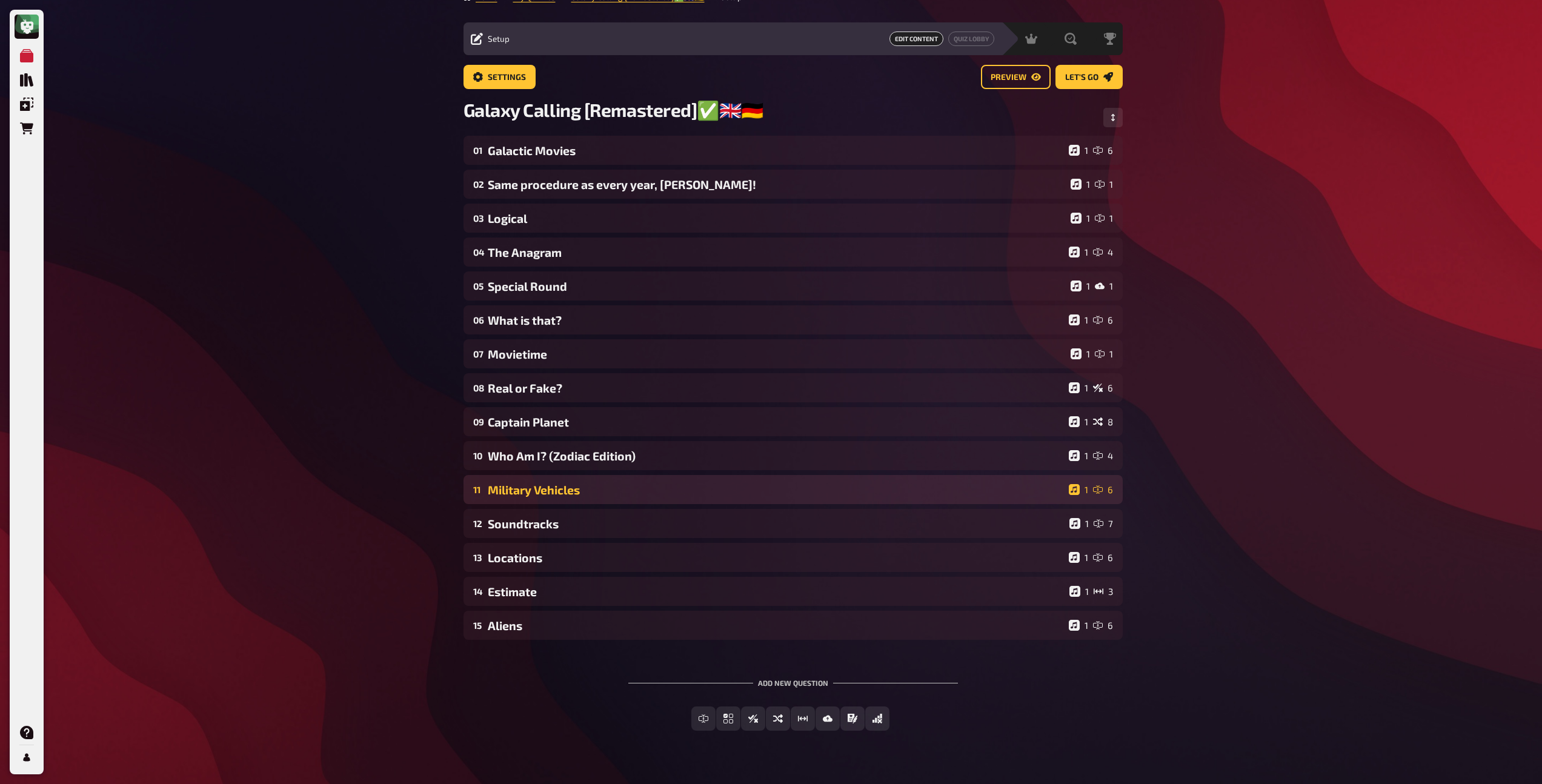
click at [551, 487] on div "Military Vehicles" at bounding box center [775, 490] width 576 height 14
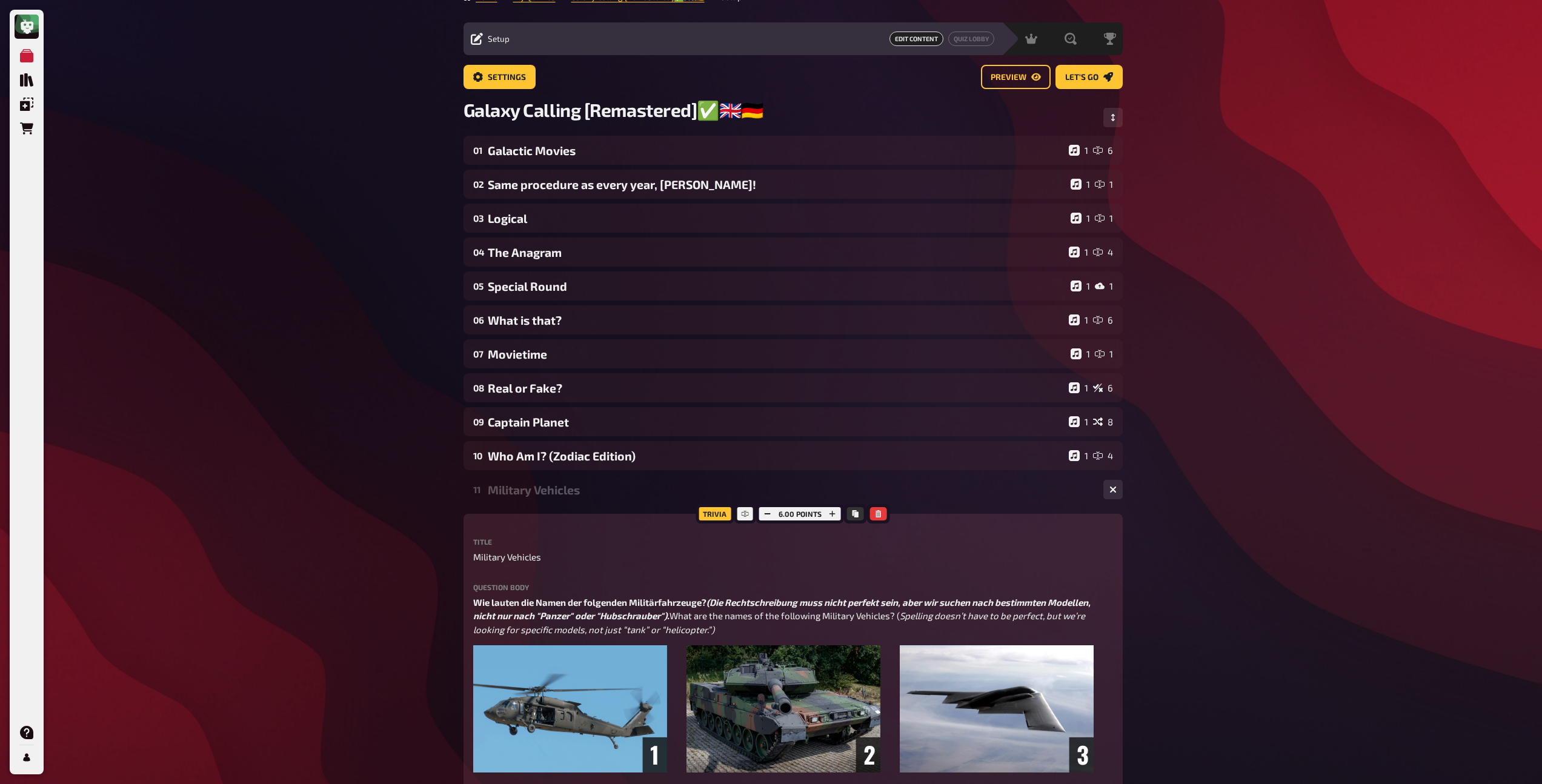
click at [551, 487] on div "Military Vehicles" at bounding box center [790, 490] width 606 height 14
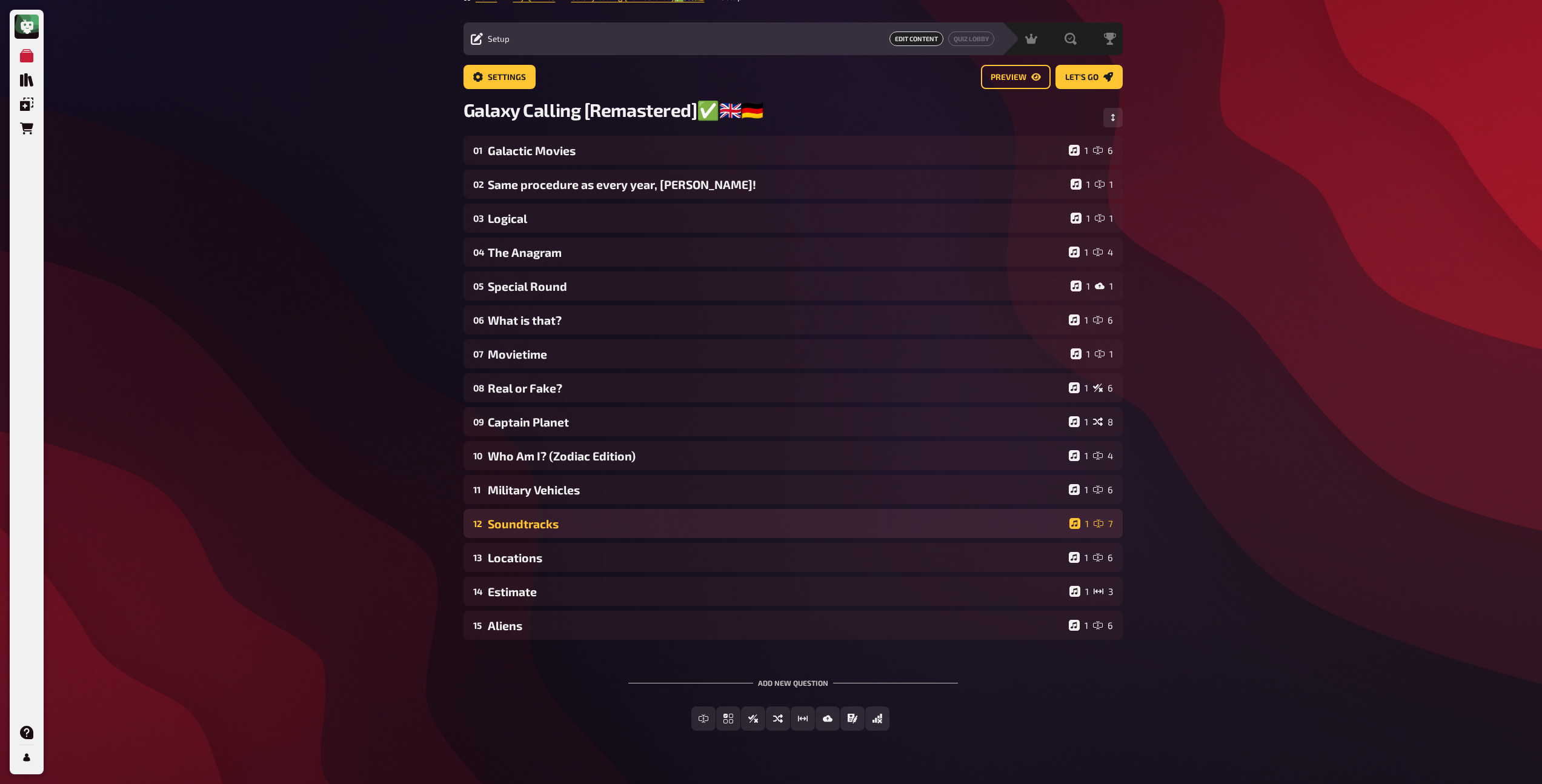
click at [548, 517] on div "Soundtracks" at bounding box center [775, 524] width 577 height 14
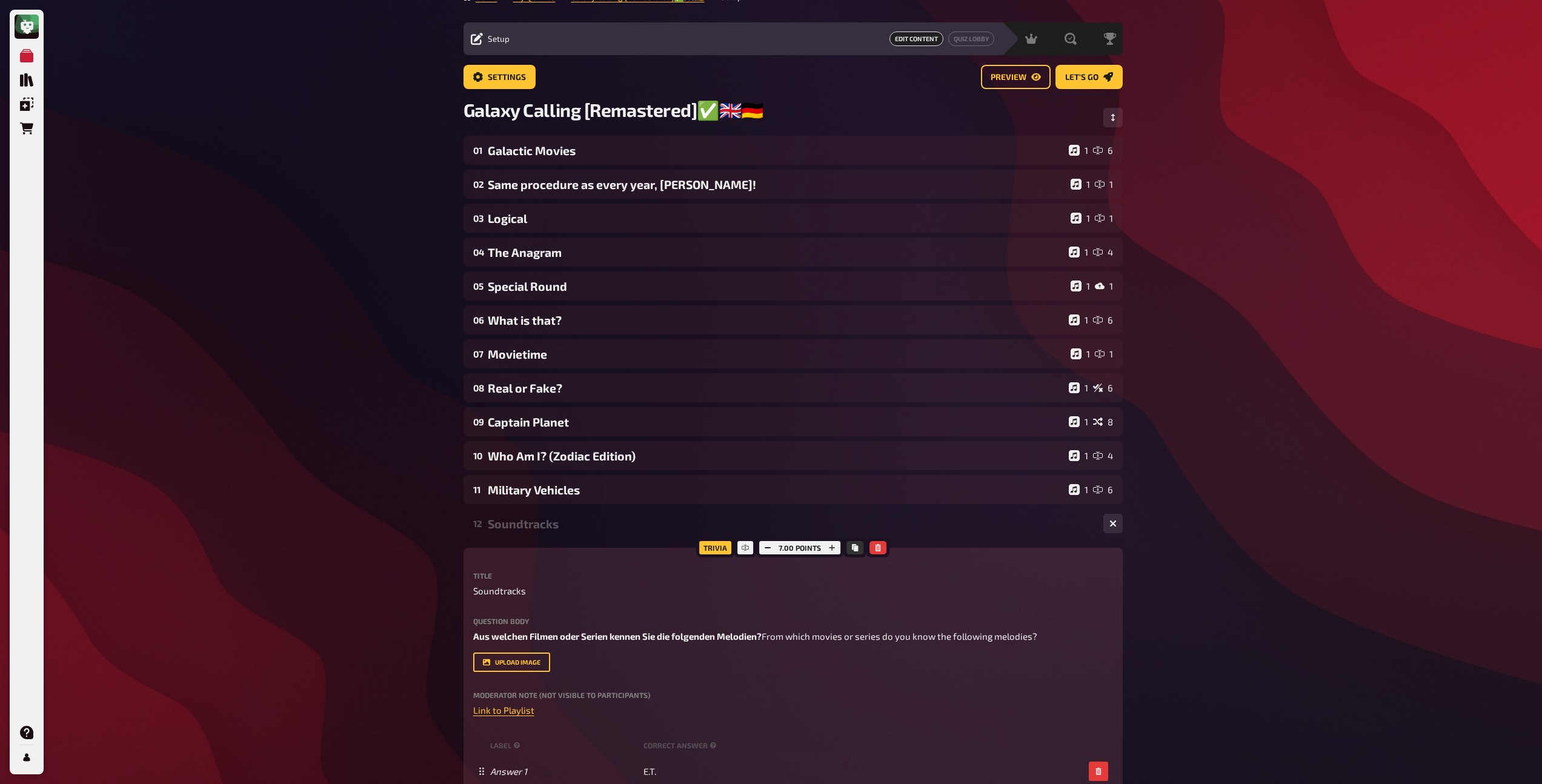
click at [549, 521] on div "Soundtracks" at bounding box center [790, 524] width 606 height 14
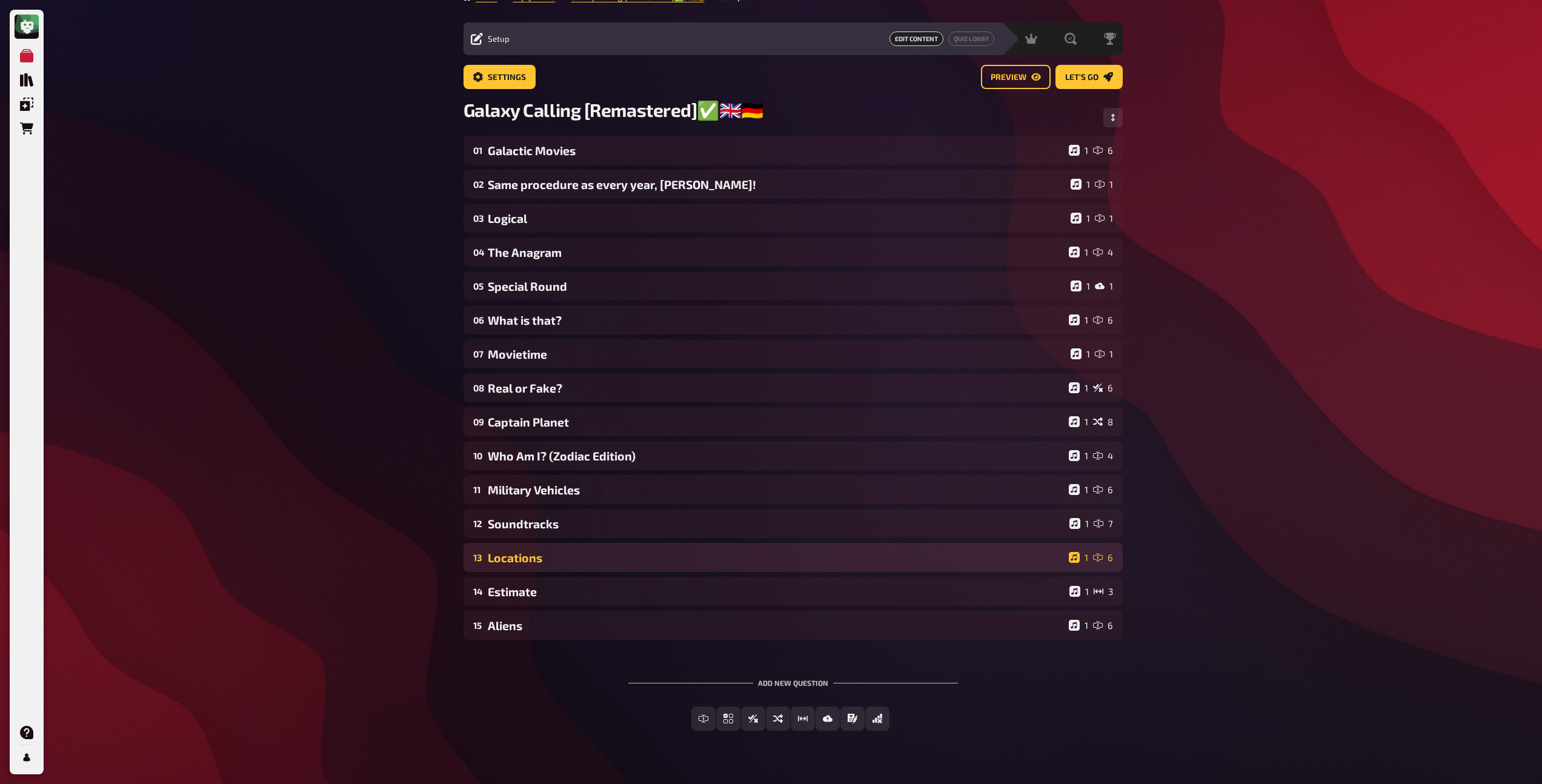
click at [551, 553] on div "Locations" at bounding box center [775, 558] width 576 height 14
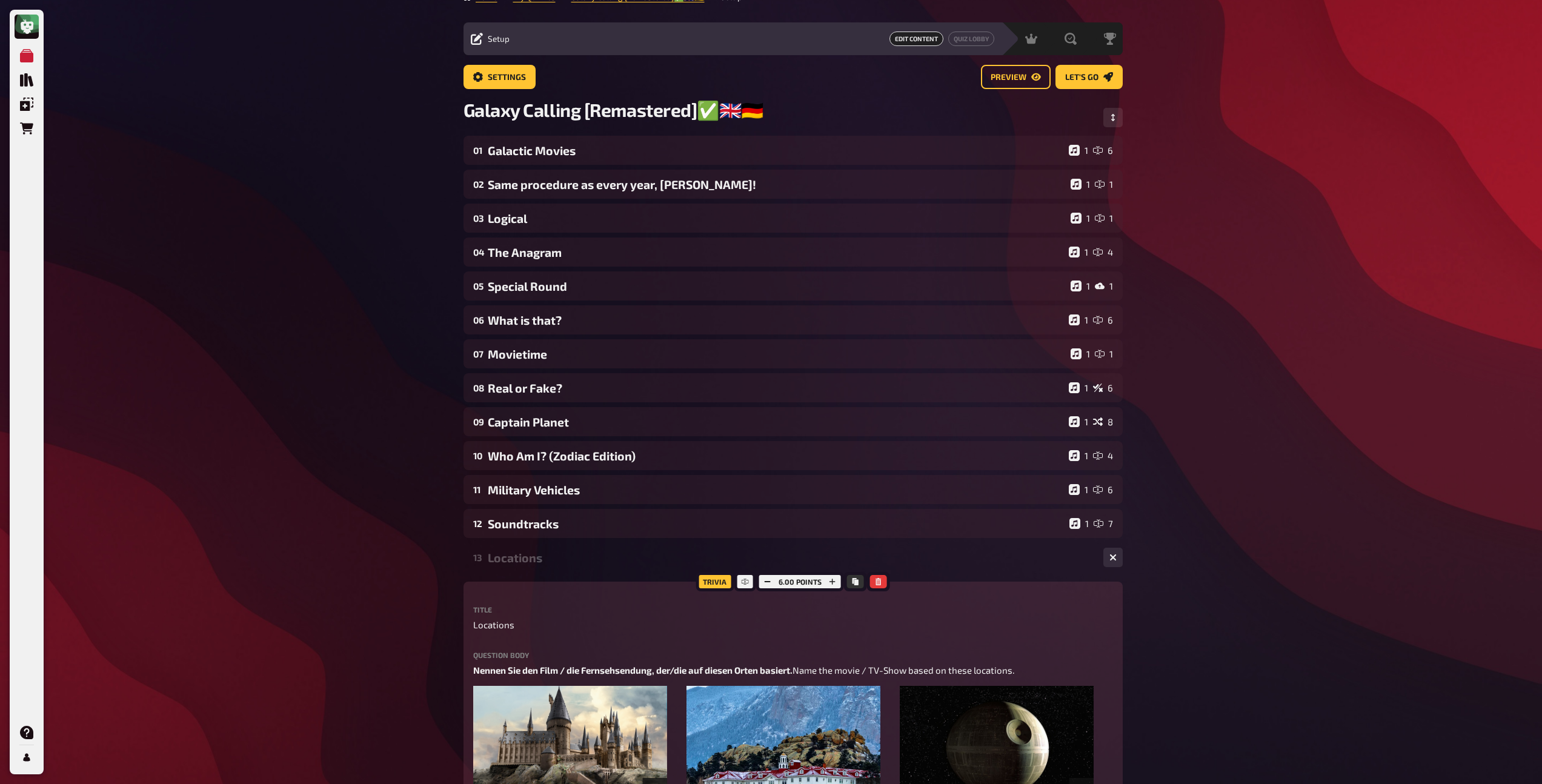
click at [557, 565] on div "Locations" at bounding box center [790, 558] width 606 height 14
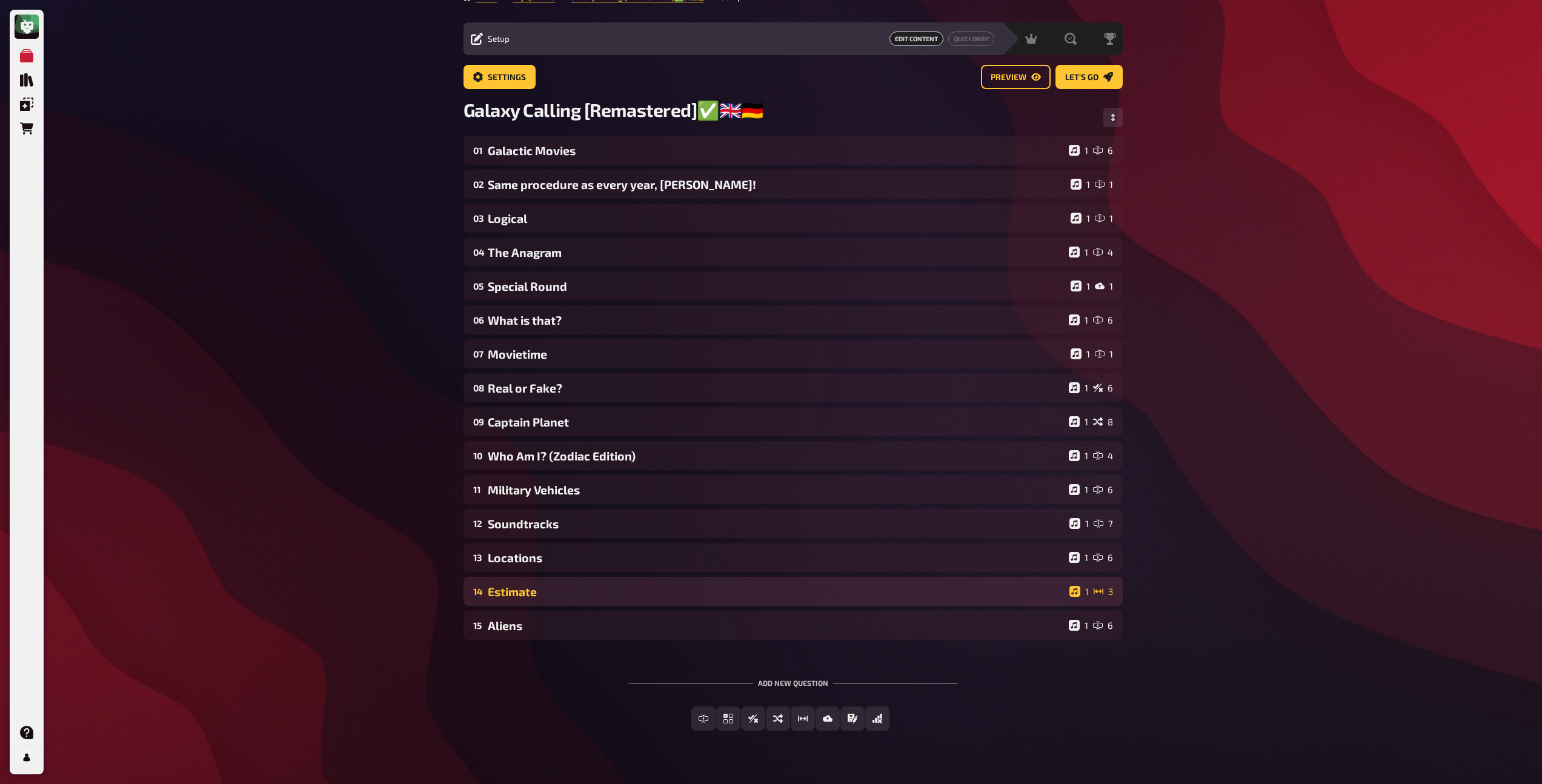
click at [549, 590] on div "Estimate" at bounding box center [775, 592] width 577 height 14
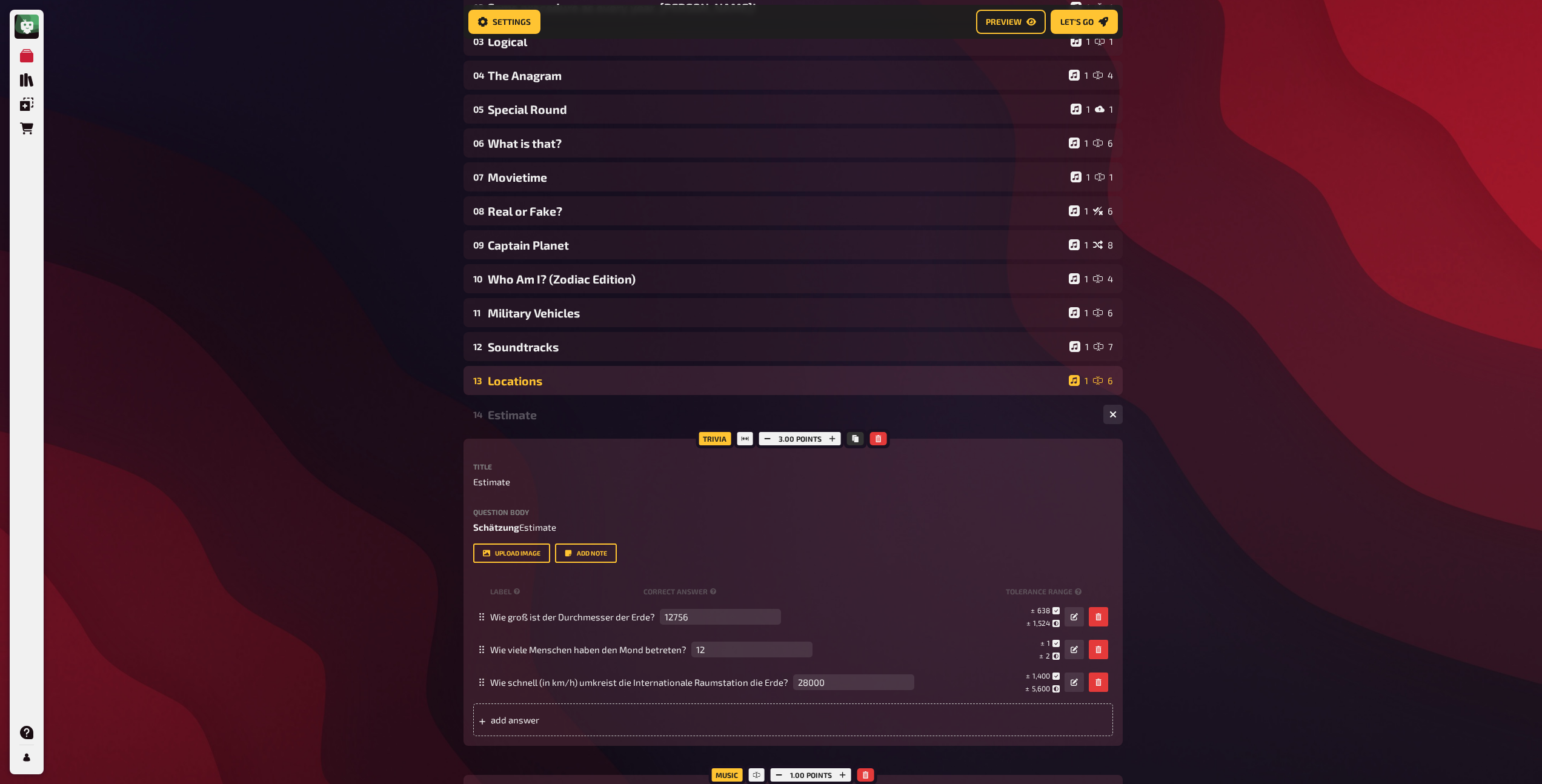
scroll to position [216, 0]
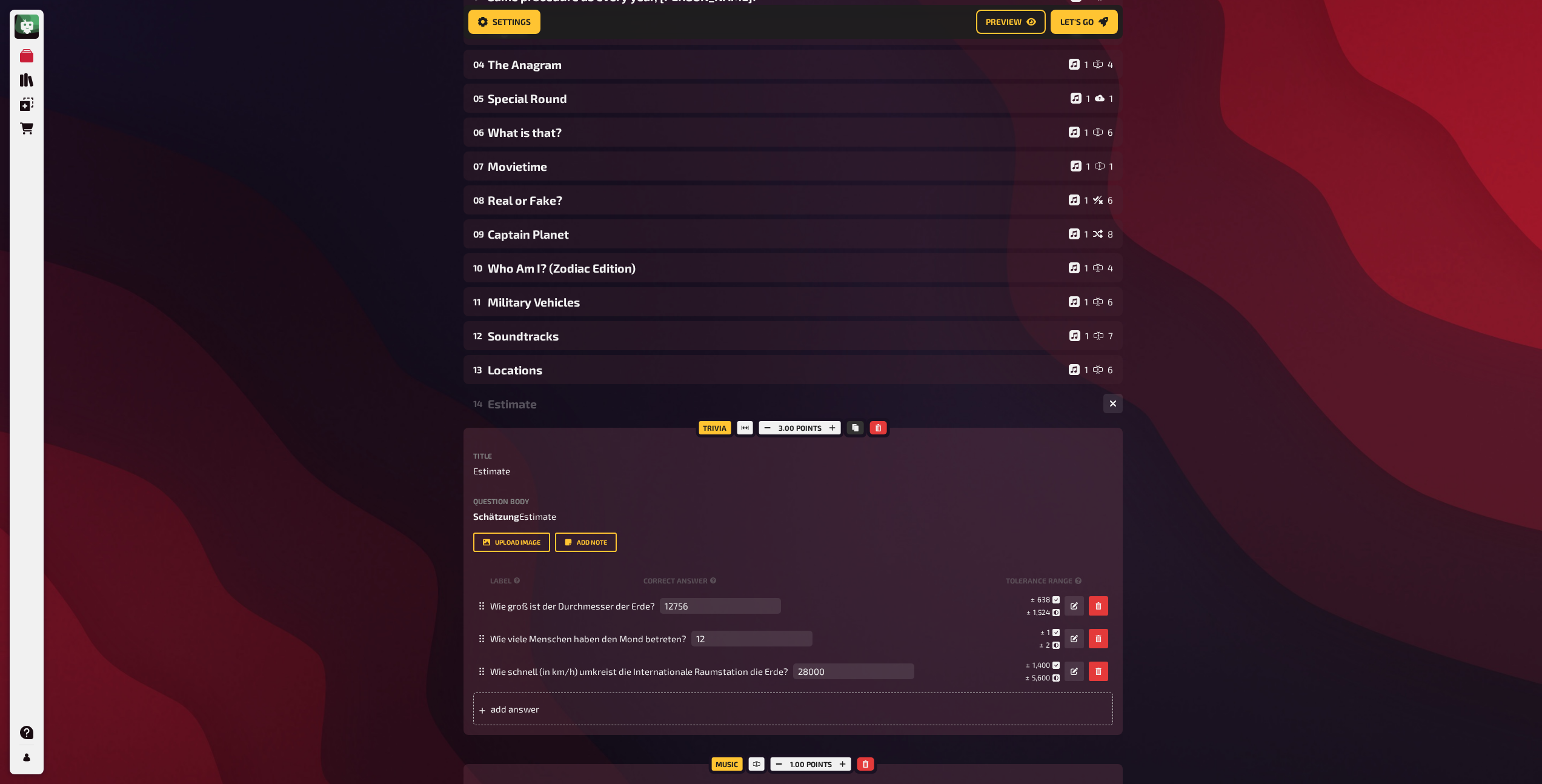
click at [534, 404] on div "Estimate" at bounding box center [790, 404] width 606 height 14
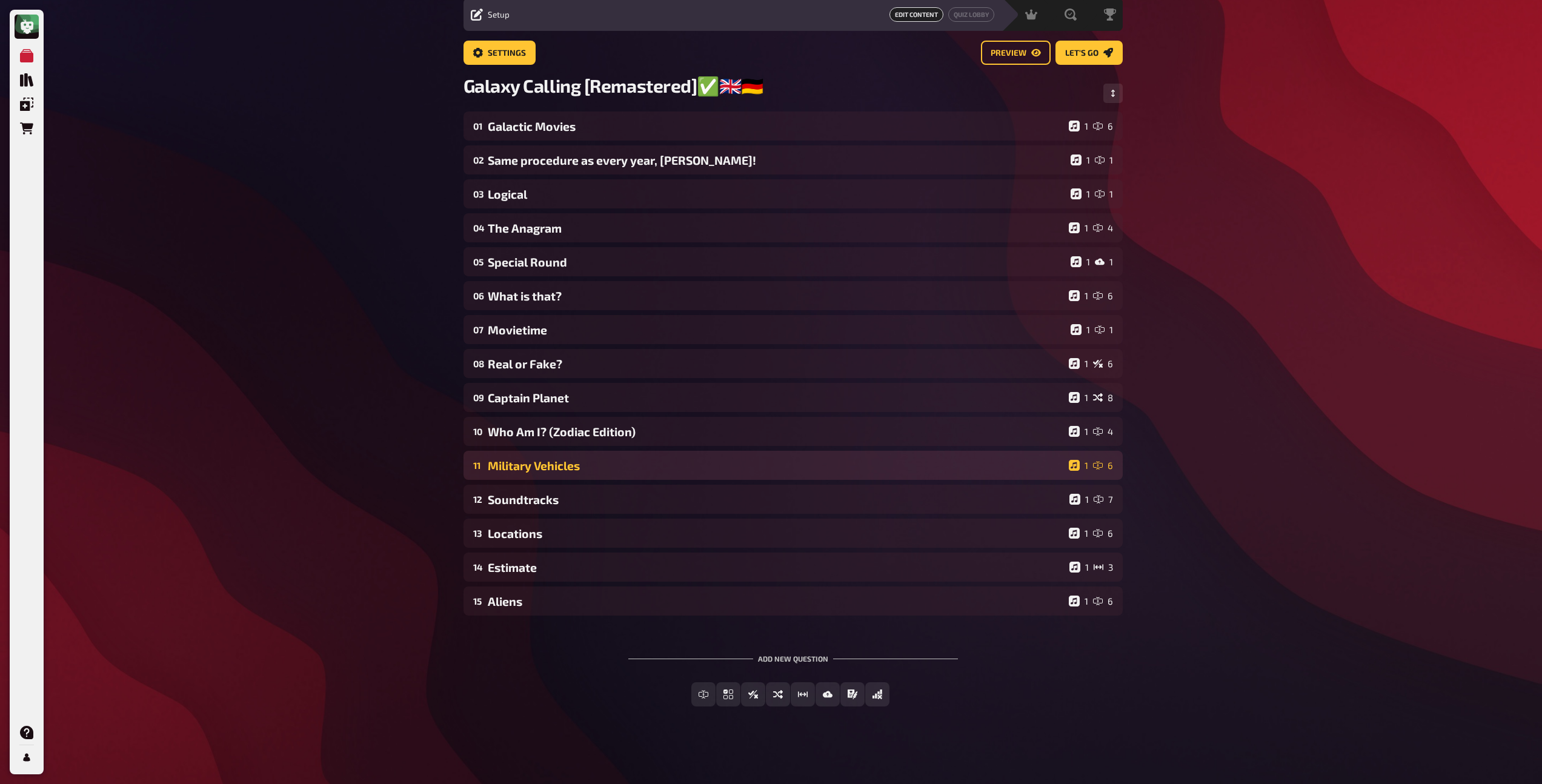
scroll to position [44, 0]
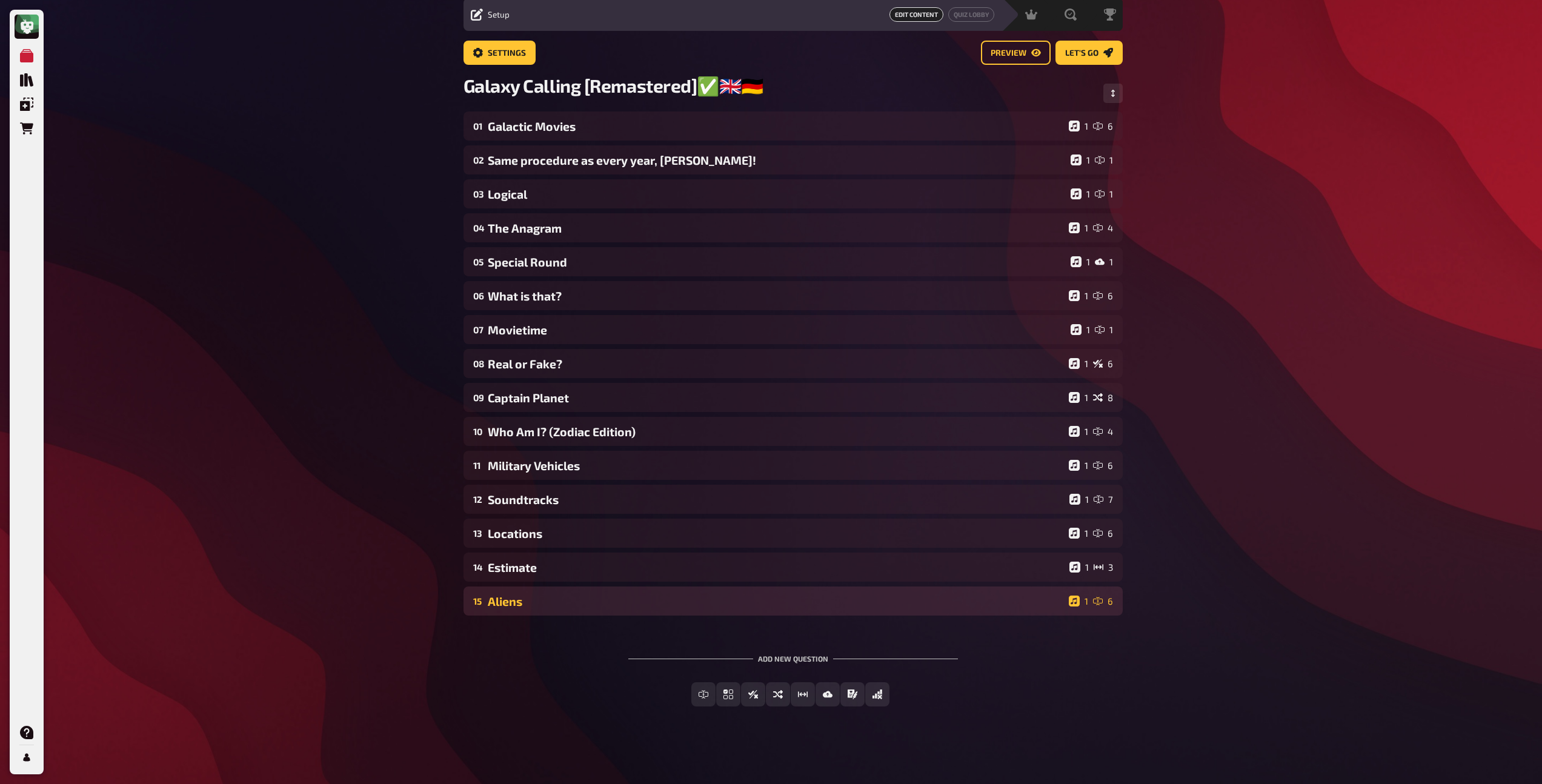
click at [527, 607] on div "Aliens" at bounding box center [775, 602] width 576 height 14
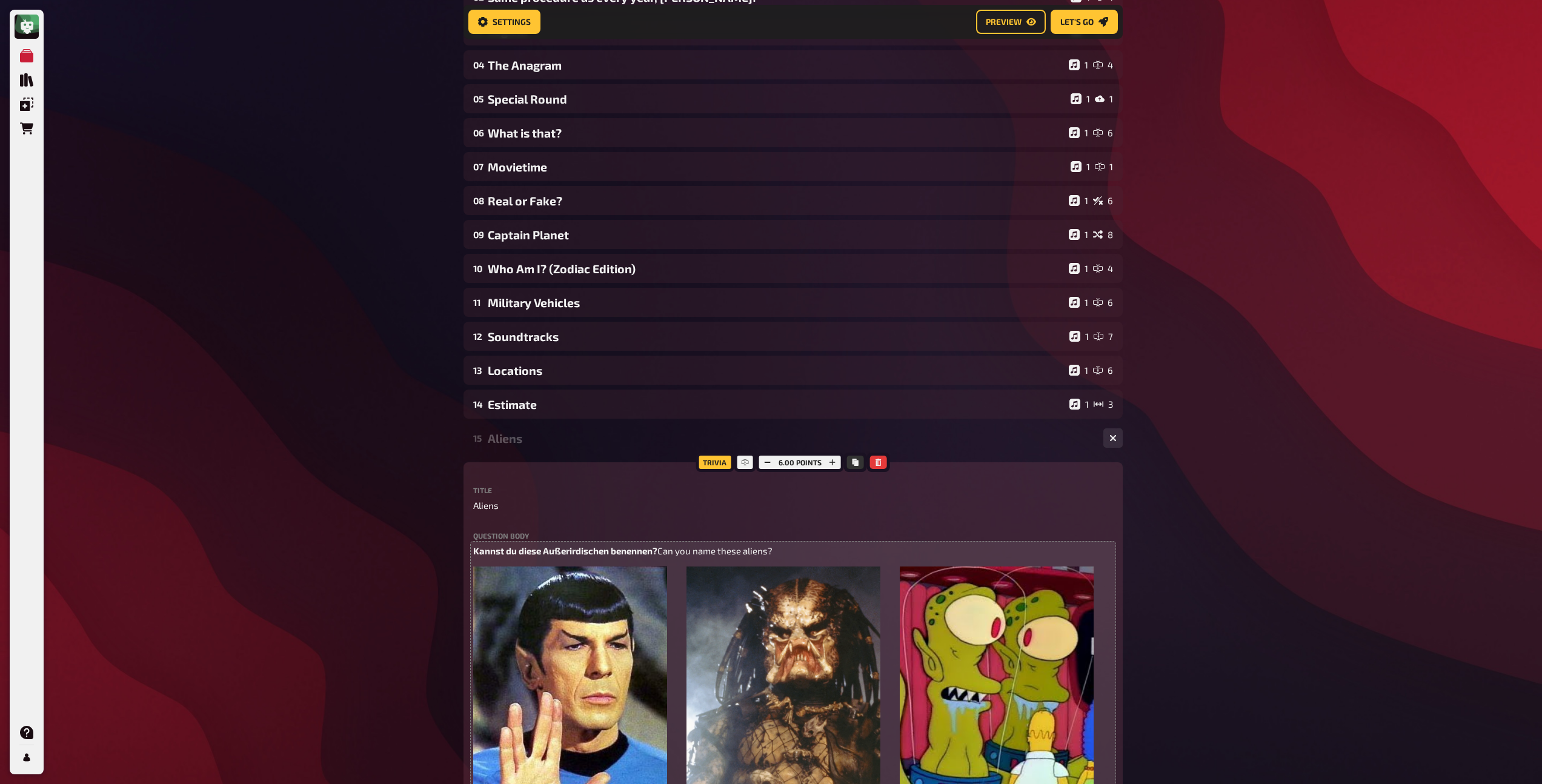
scroll to position [216, 0]
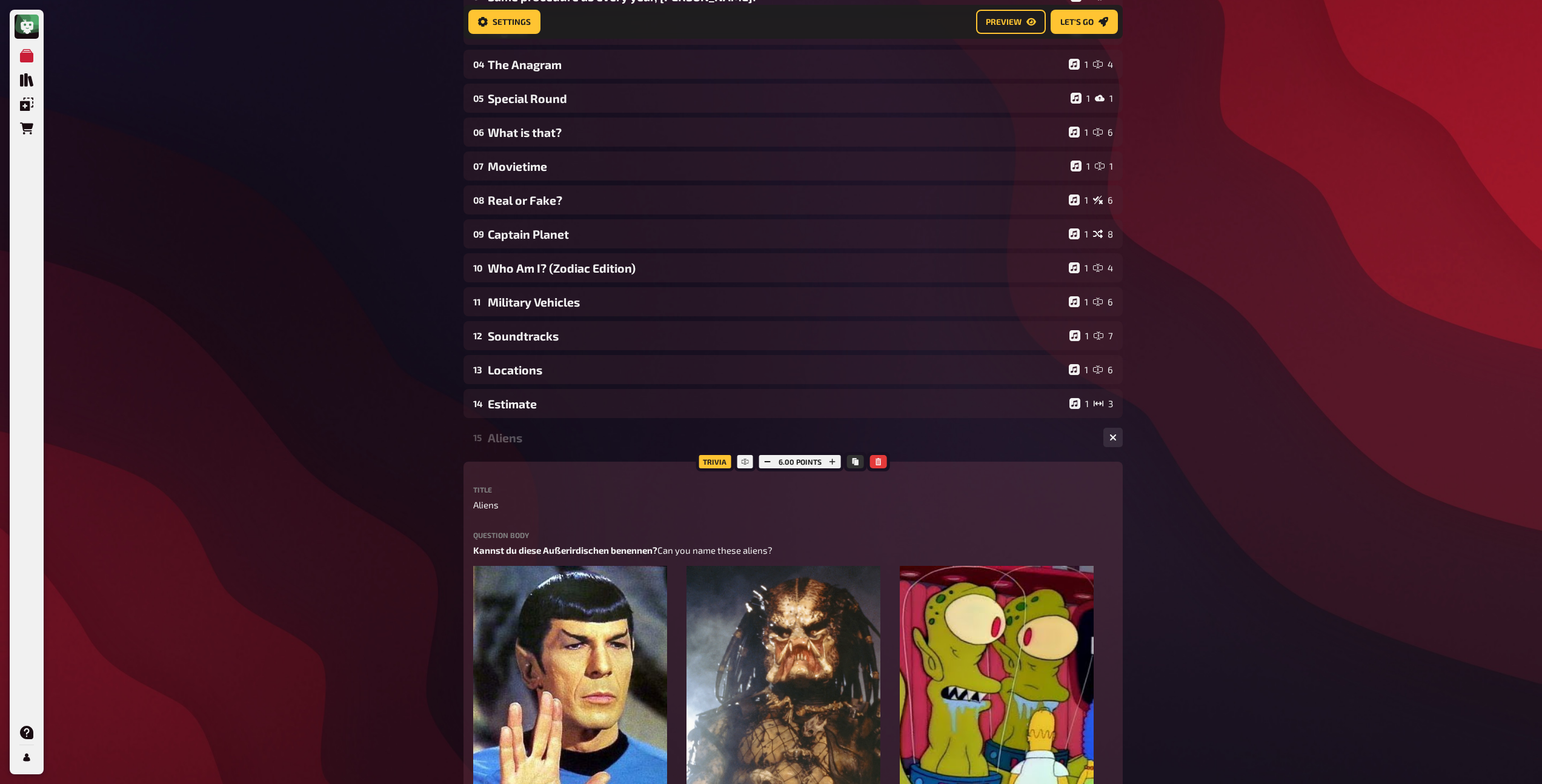
click at [517, 443] on div "Aliens" at bounding box center [790, 438] width 606 height 14
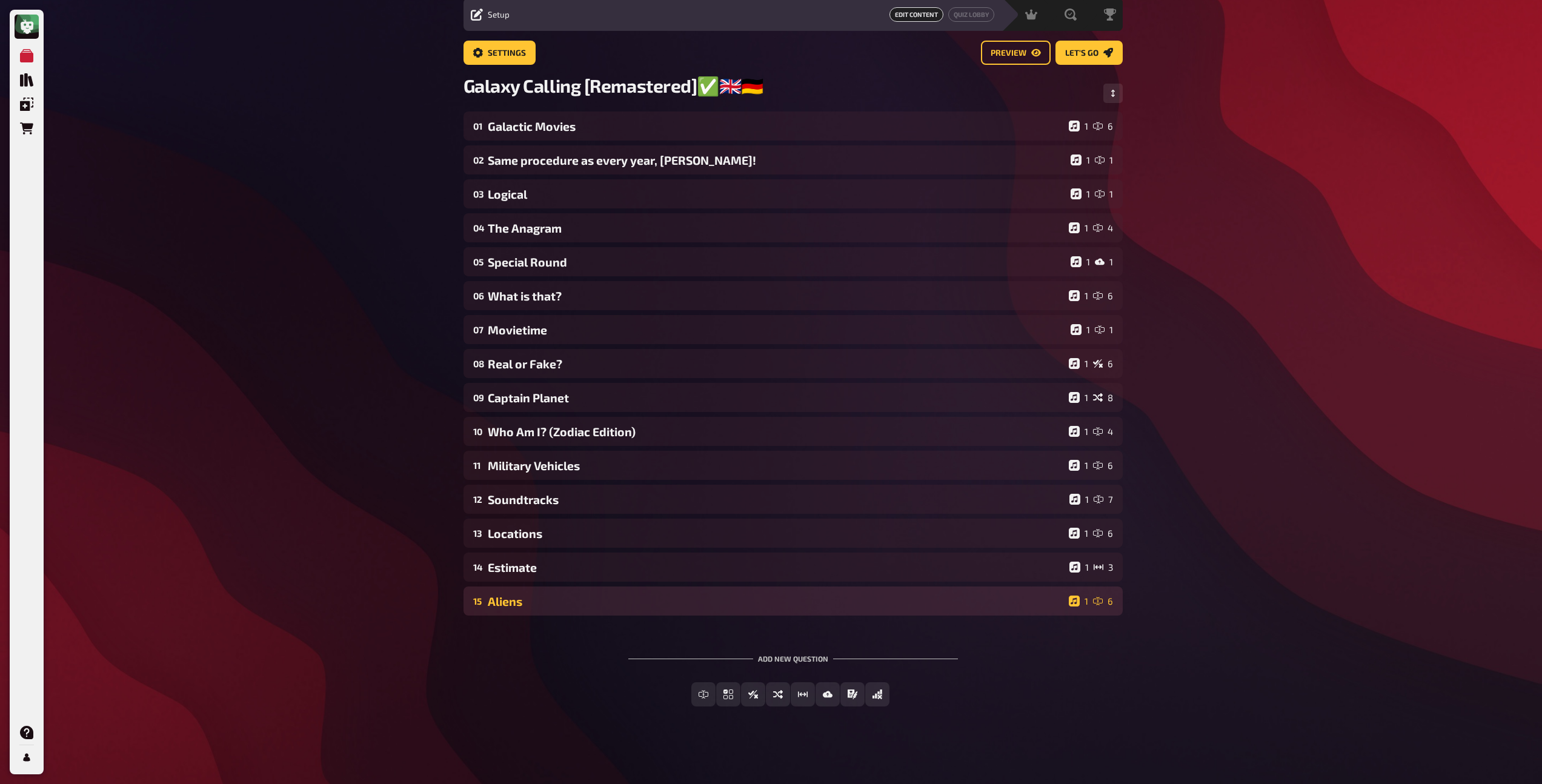
scroll to position [44, 0]
